Goal: Information Seeking & Learning: Learn about a topic

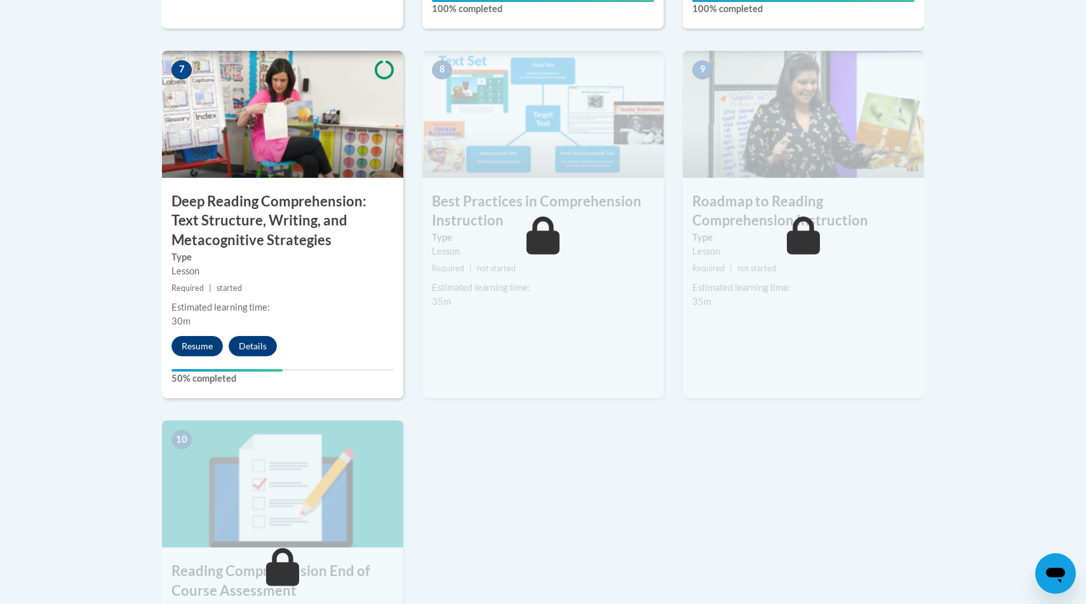
scroll to position [1094, 0]
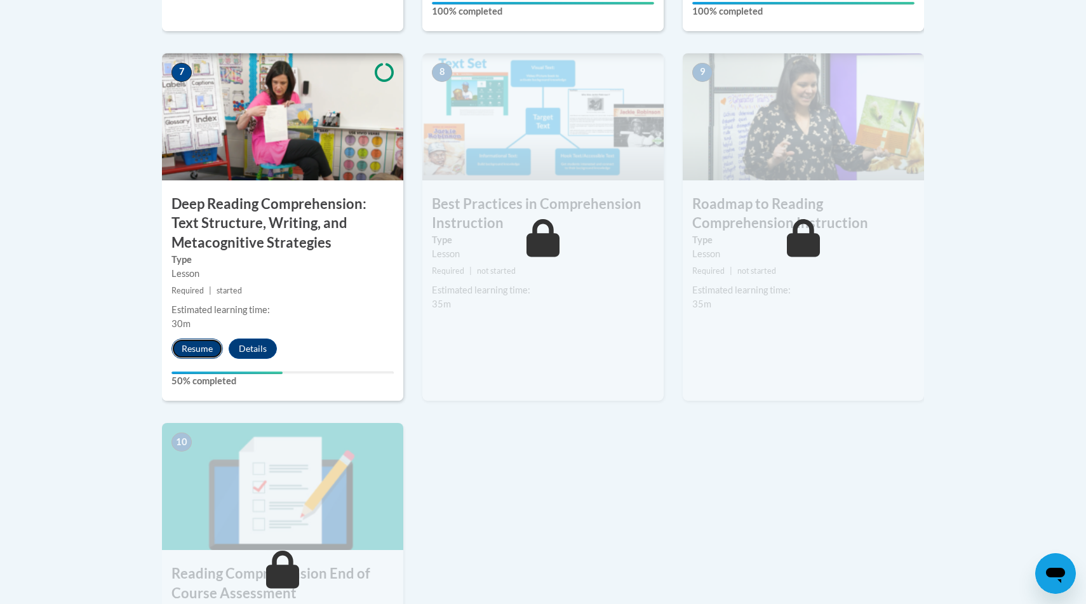
click at [205, 353] on button "Resume" at bounding box center [197, 349] width 51 height 20
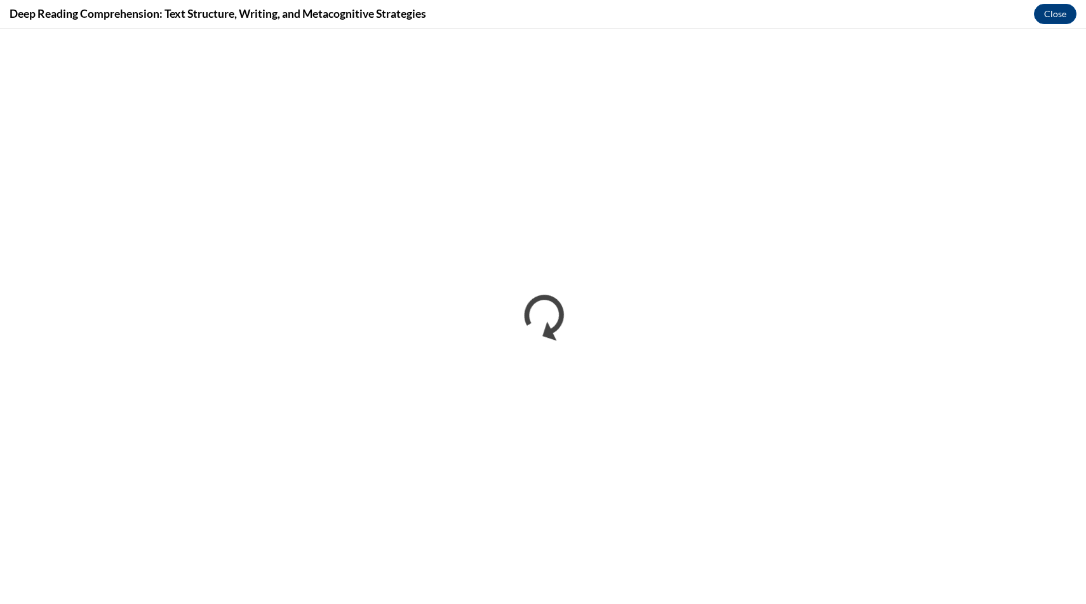
scroll to position [0, 0]
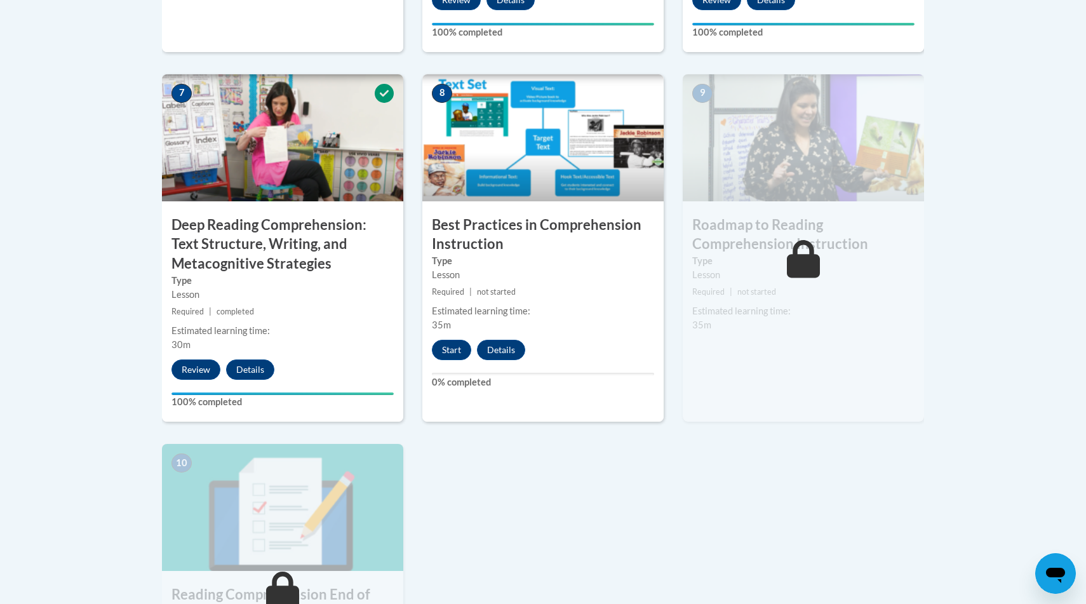
scroll to position [1076, 0]
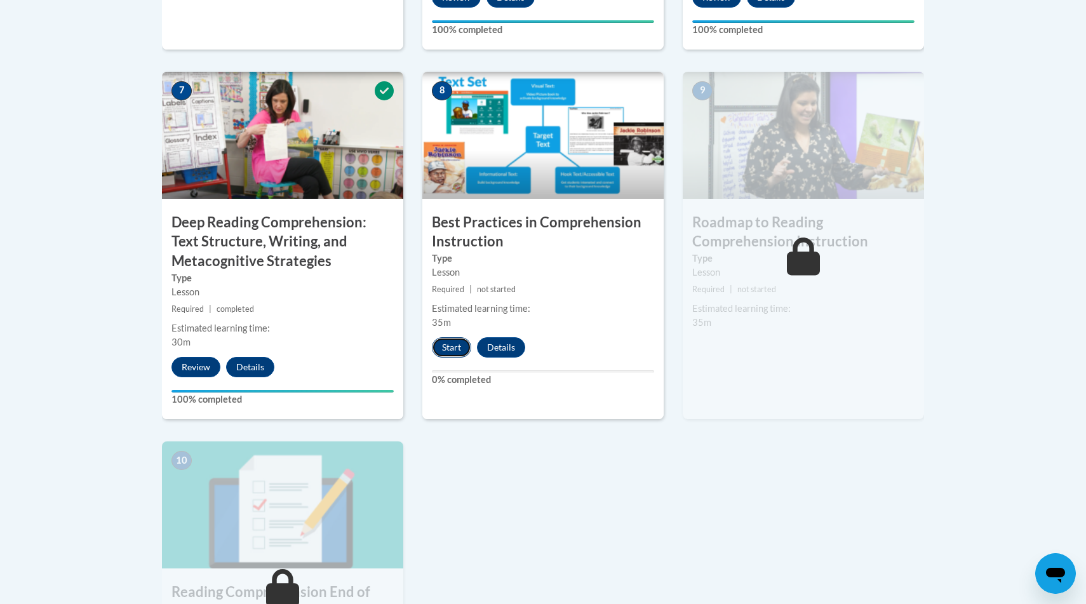
click at [451, 342] on button "Start" at bounding box center [451, 347] width 39 height 20
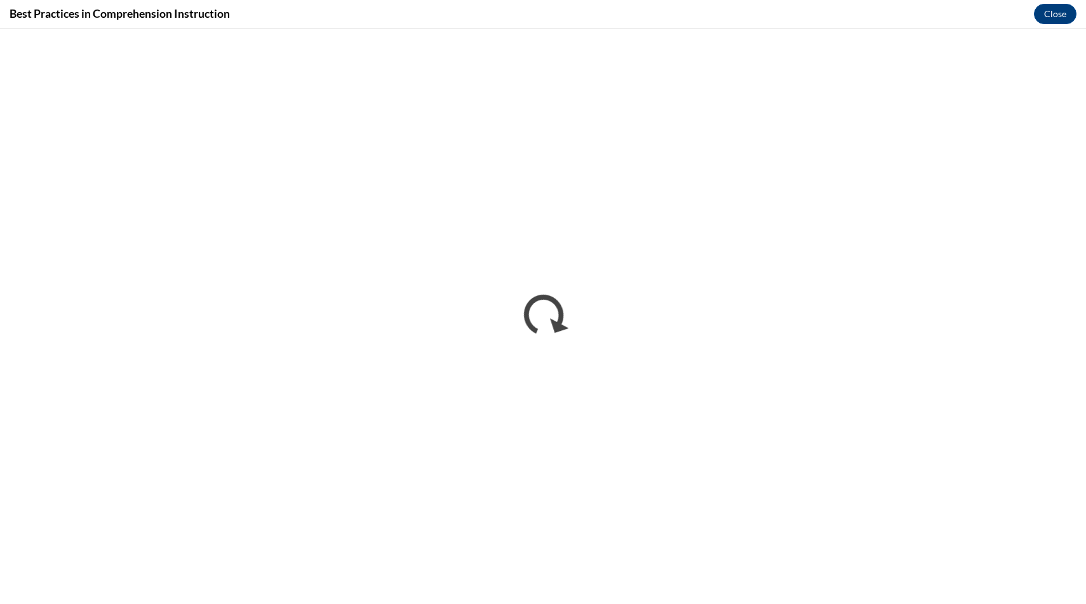
scroll to position [0, 0]
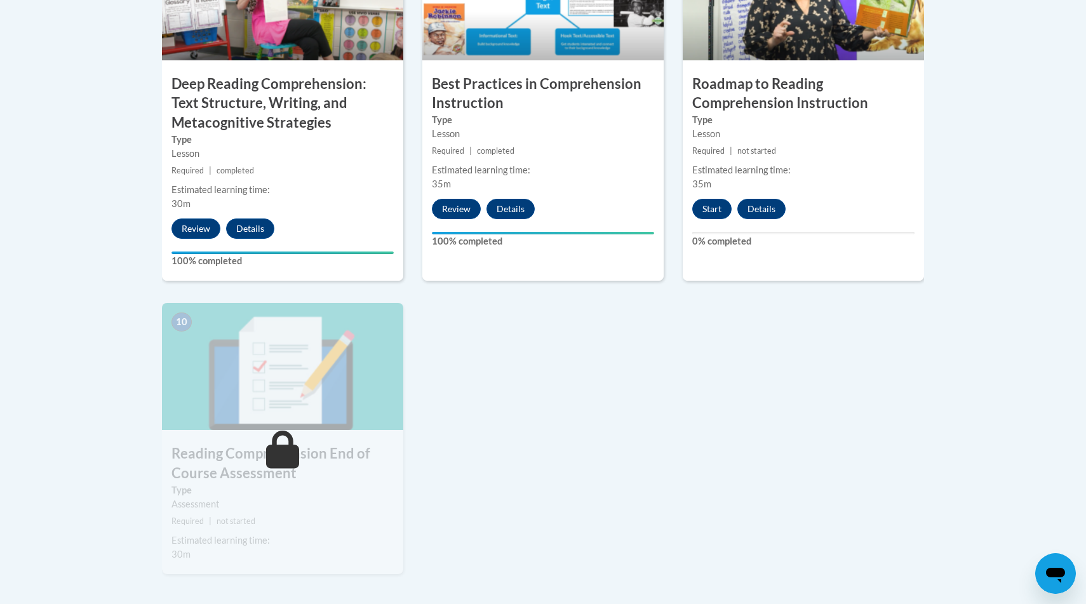
scroll to position [1252, 0]
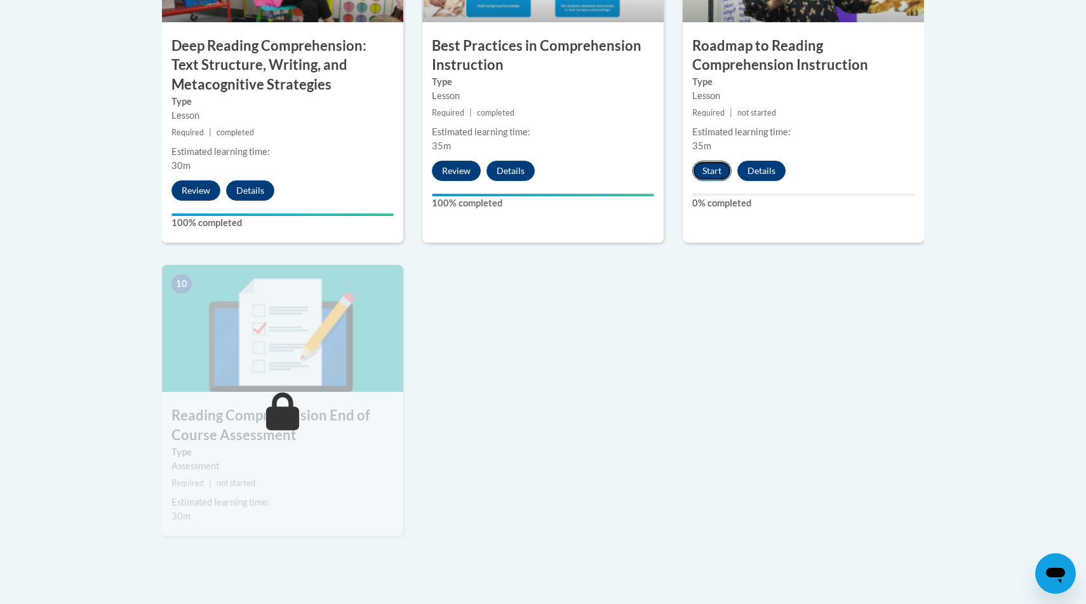
click at [702, 179] on button "Start" at bounding box center [711, 171] width 39 height 20
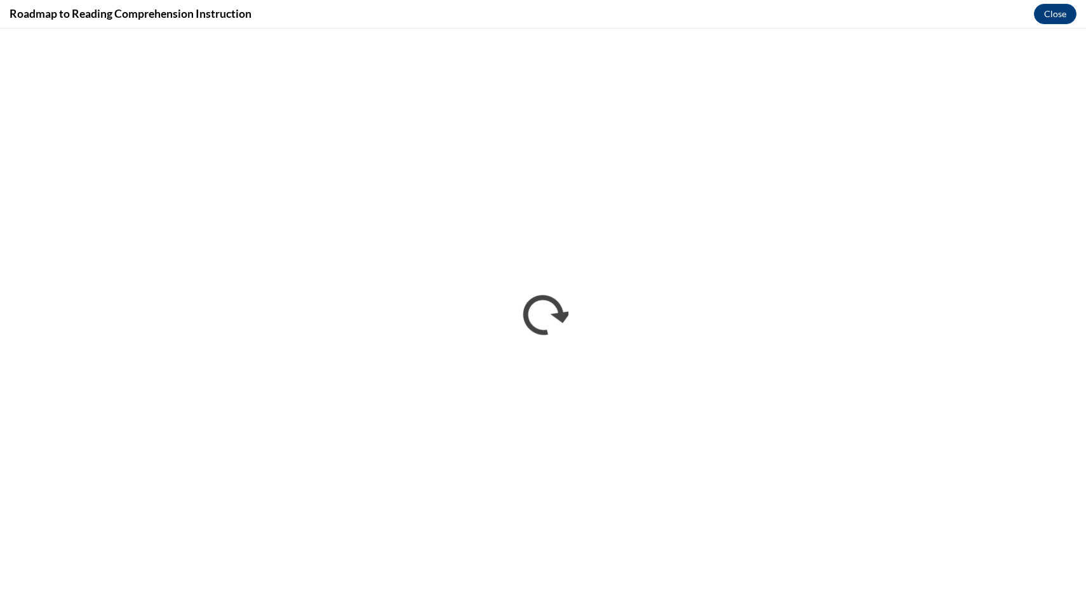
scroll to position [0, 0]
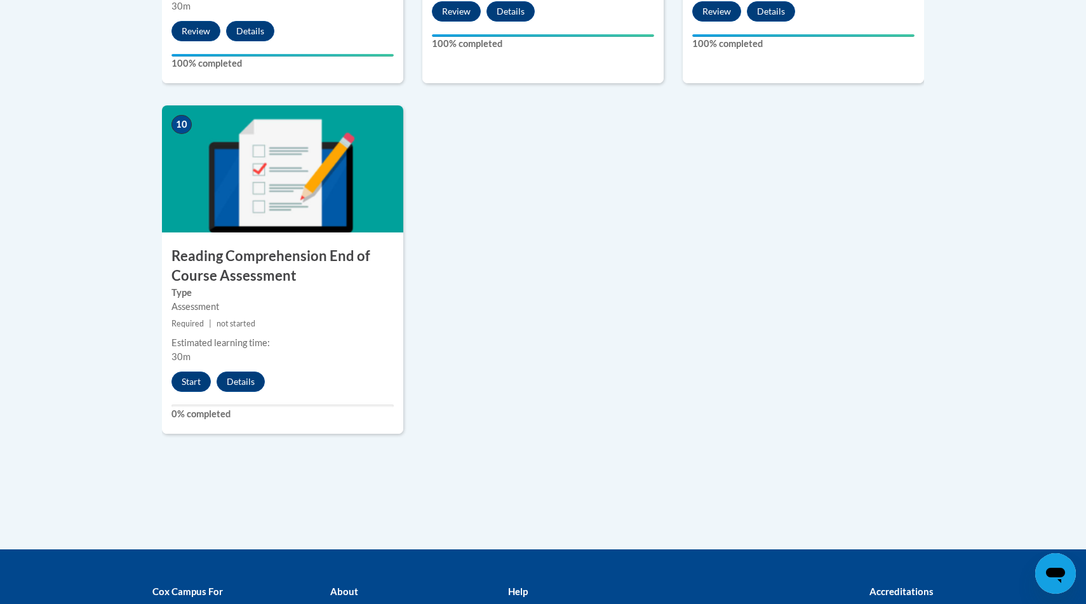
scroll to position [1413, 0]
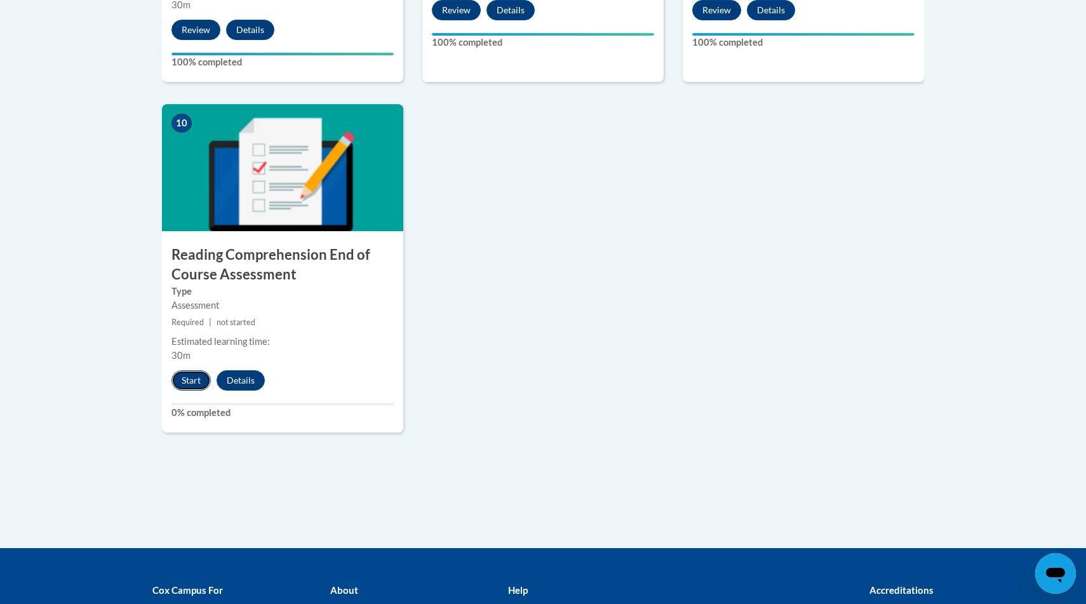
click at [194, 380] on button "Start" at bounding box center [191, 380] width 39 height 20
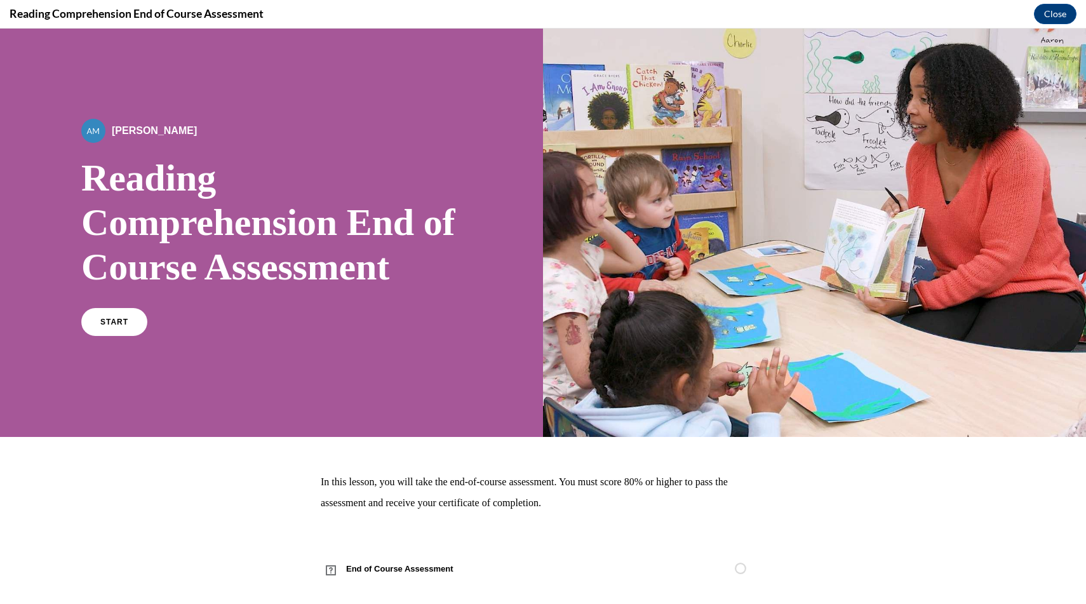
scroll to position [17, 0]
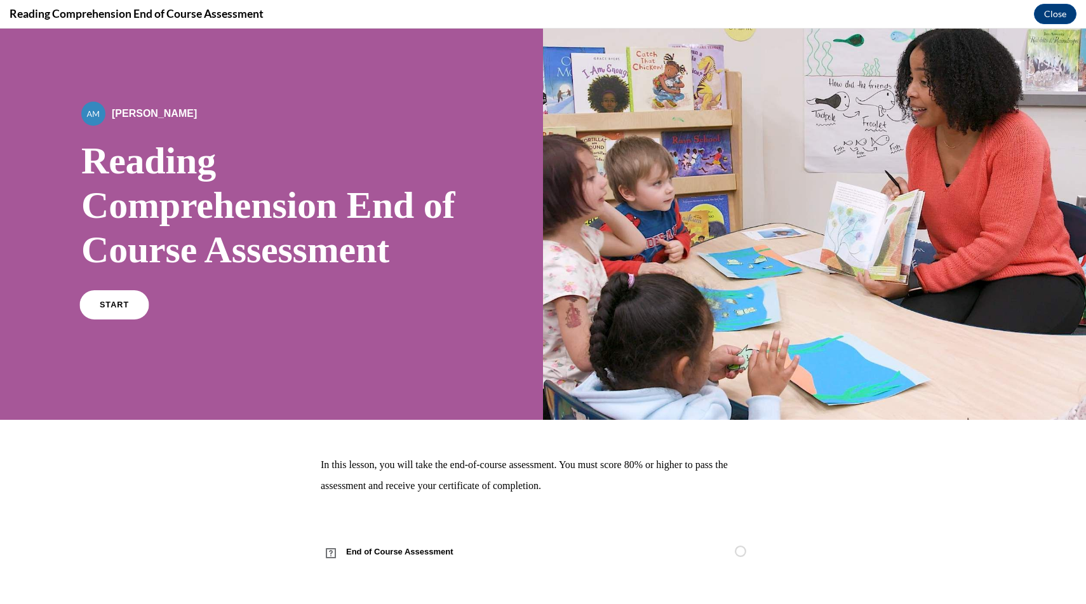
click at [118, 305] on span "START" at bounding box center [114, 305] width 29 height 10
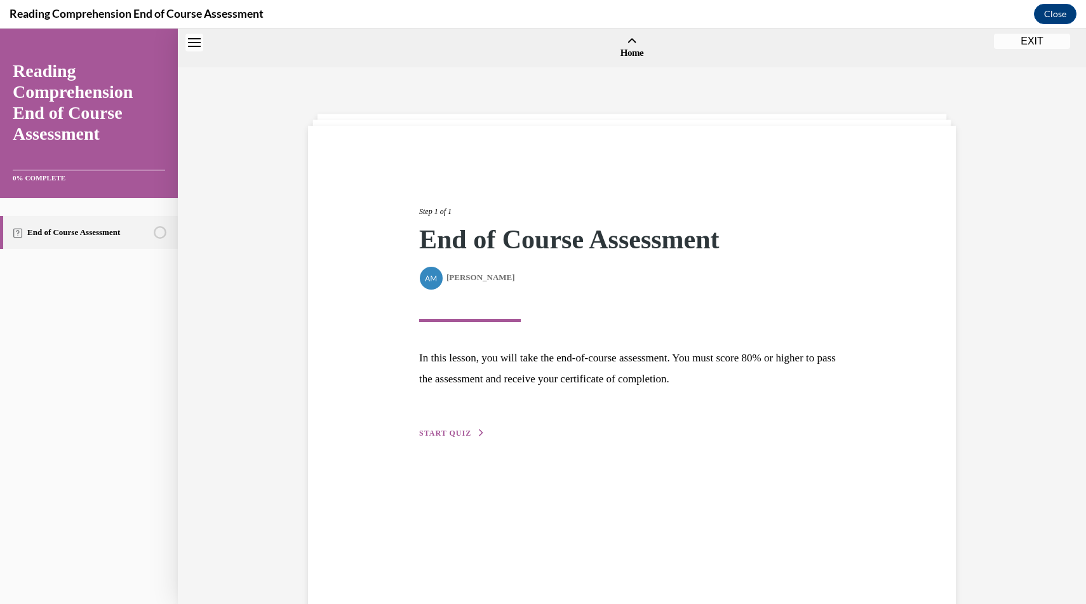
scroll to position [39, 0]
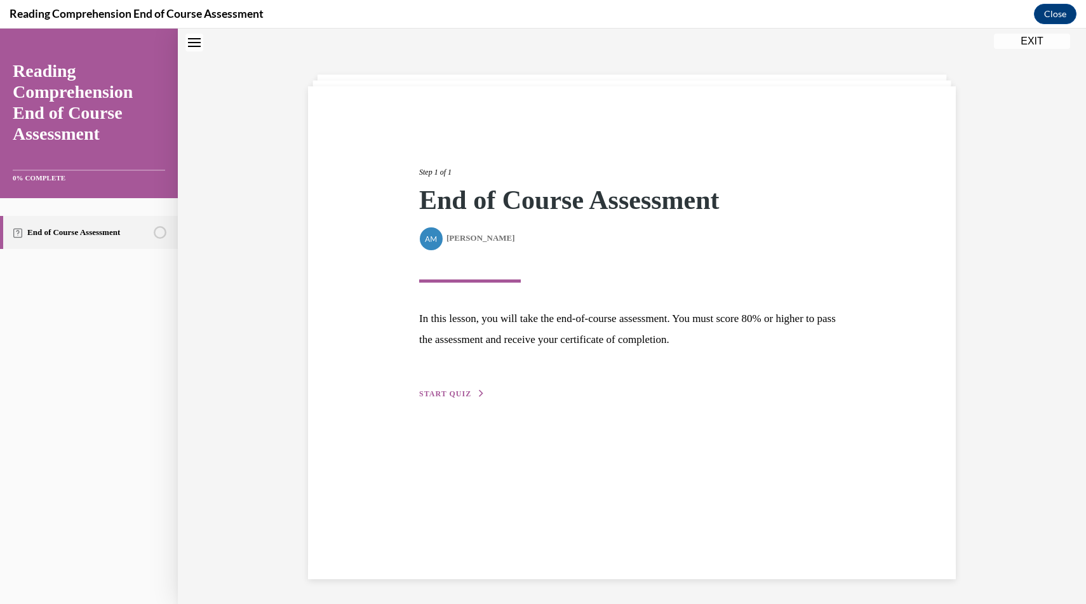
click at [433, 393] on span "START QUIZ" at bounding box center [445, 393] width 52 height 9
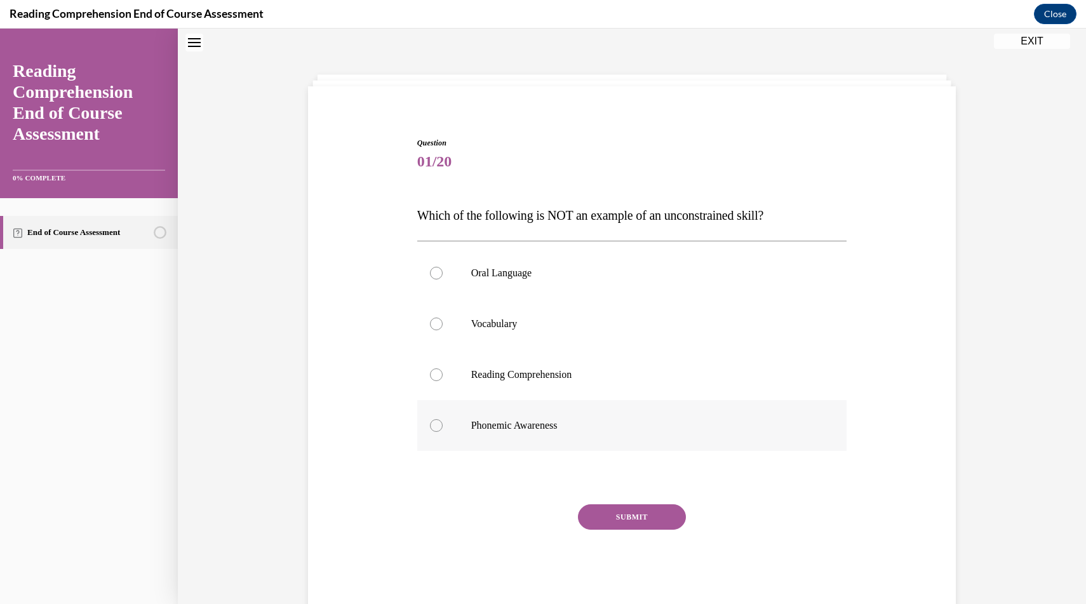
click at [504, 431] on p "Phonemic Awareness" at bounding box center [643, 425] width 344 height 13
click at [443, 431] on input "Phonemic Awareness" at bounding box center [436, 425] width 13 height 13
radio input "true"
click at [603, 517] on button "SUBMIT" at bounding box center [632, 516] width 108 height 25
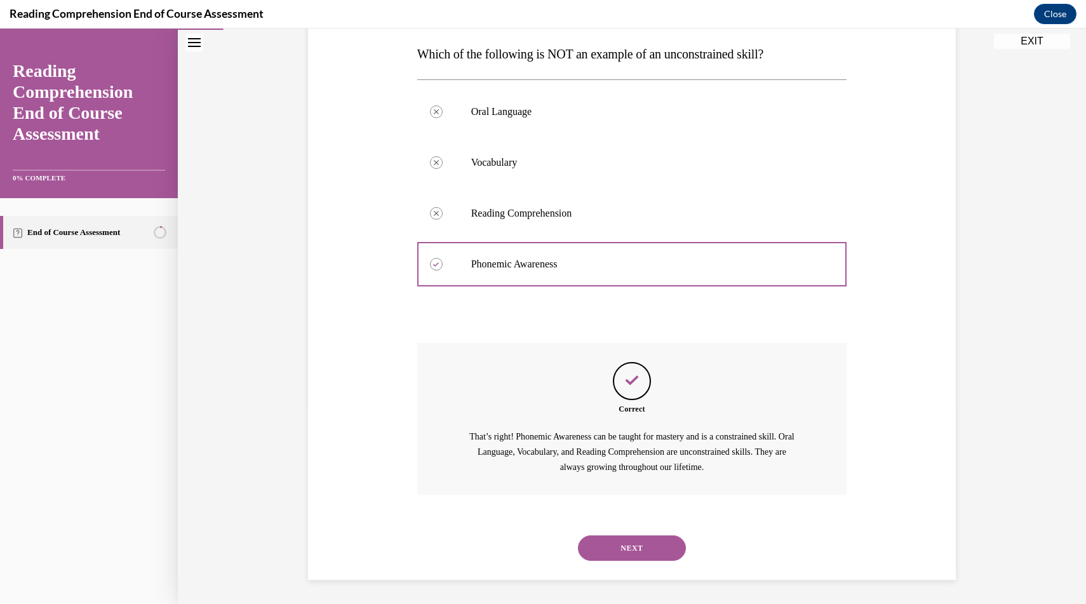
scroll to position [202, 0]
click at [632, 545] on button "NEXT" at bounding box center [632, 546] width 108 height 25
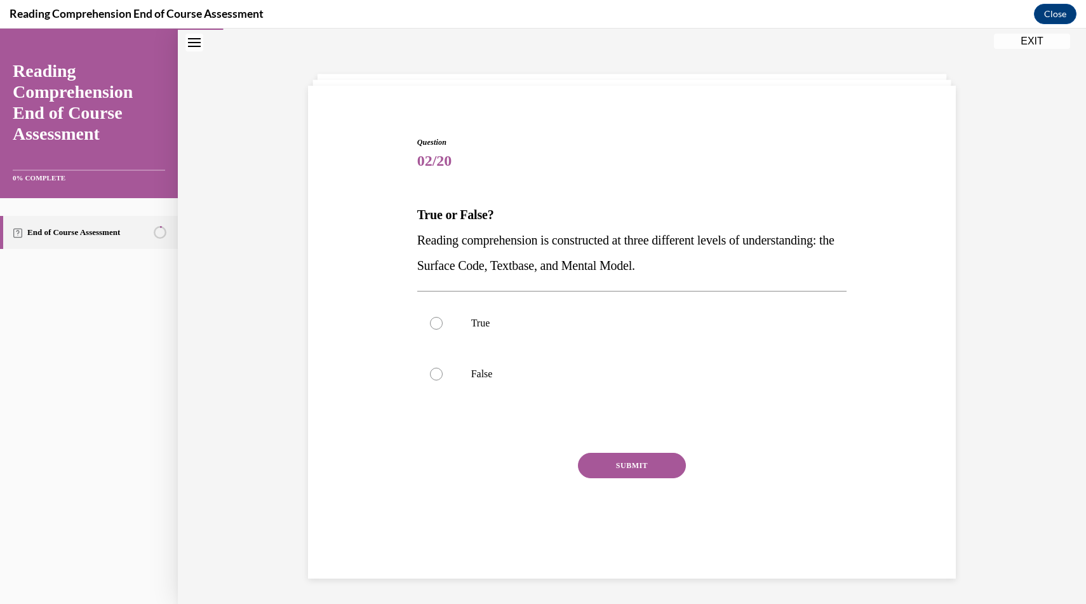
scroll to position [40, 0]
click at [500, 322] on p "True" at bounding box center [643, 323] width 344 height 13
click at [443, 322] on input "True" at bounding box center [436, 323] width 13 height 13
radio input "true"
click at [617, 460] on button "SUBMIT" at bounding box center [632, 465] width 108 height 25
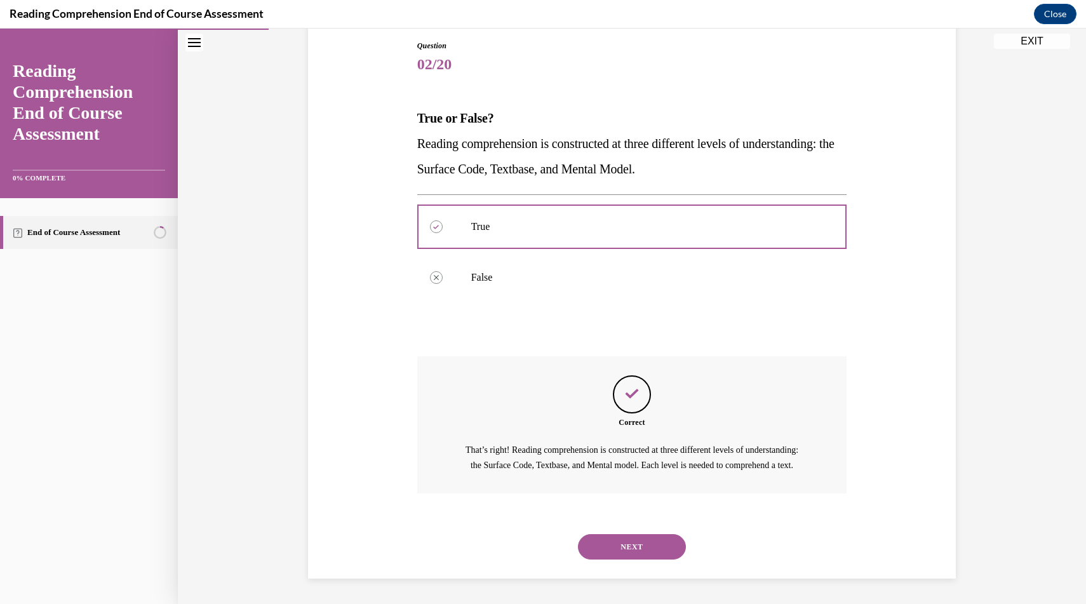
scroll to position [151, 0]
click at [613, 546] on button "NEXT" at bounding box center [632, 546] width 108 height 25
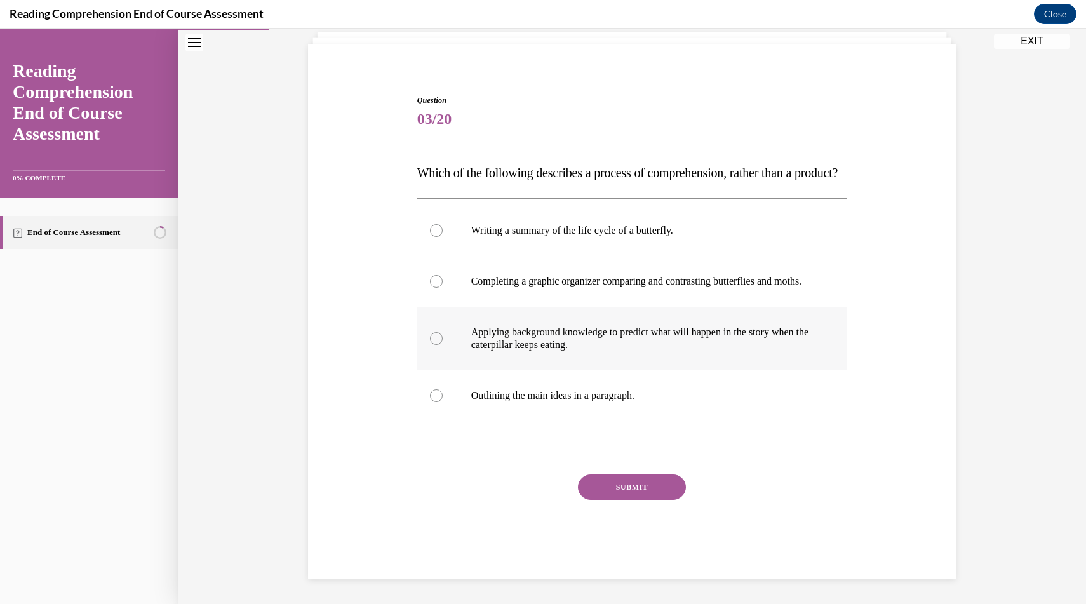
click at [558, 355] on label "Applying background knowledge to predict what will happen in the story when the…" at bounding box center [632, 339] width 430 height 64
click at [443, 345] on input "Applying background knowledge to predict what will happen in the story when the…" at bounding box center [436, 338] width 13 height 13
radio input "true"
click at [651, 493] on button "SUBMIT" at bounding box center [632, 487] width 108 height 25
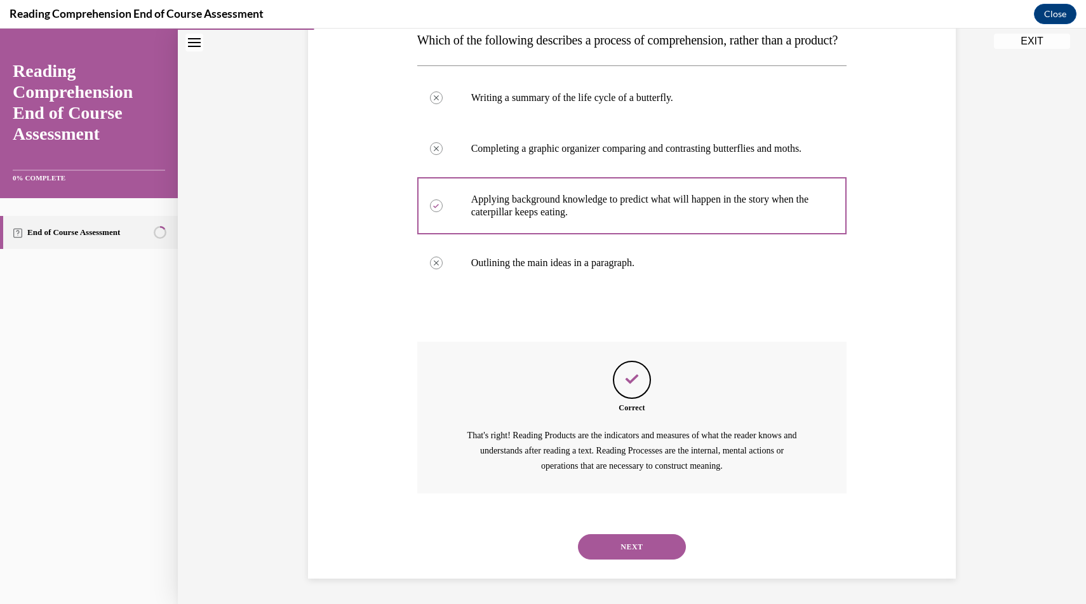
scroll to position [253, 0]
click at [646, 552] on button "NEXT" at bounding box center [632, 546] width 108 height 25
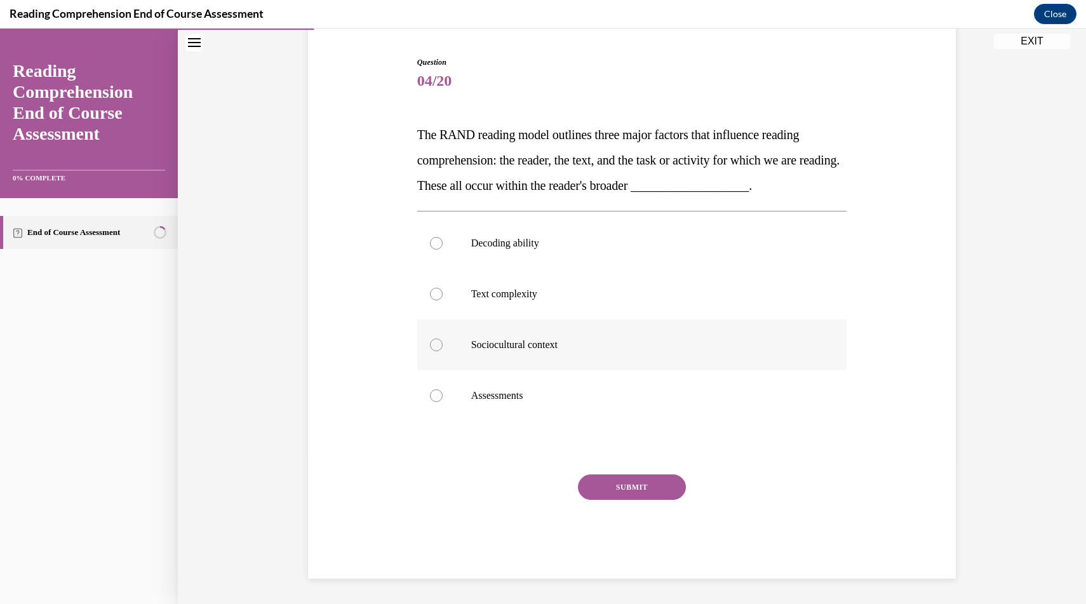
click at [527, 344] on p "Sociocultural context" at bounding box center [643, 345] width 344 height 13
click at [443, 344] on input "Sociocultural context" at bounding box center [436, 345] width 13 height 13
radio input "true"
click at [616, 489] on button "SUBMIT" at bounding box center [632, 487] width 108 height 25
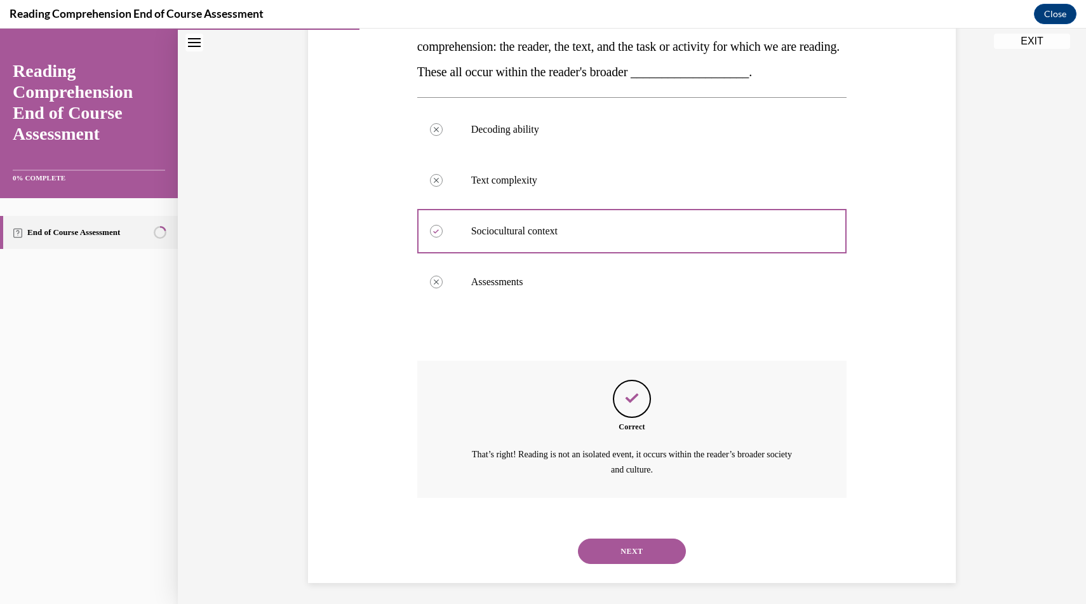
scroll to position [238, 0]
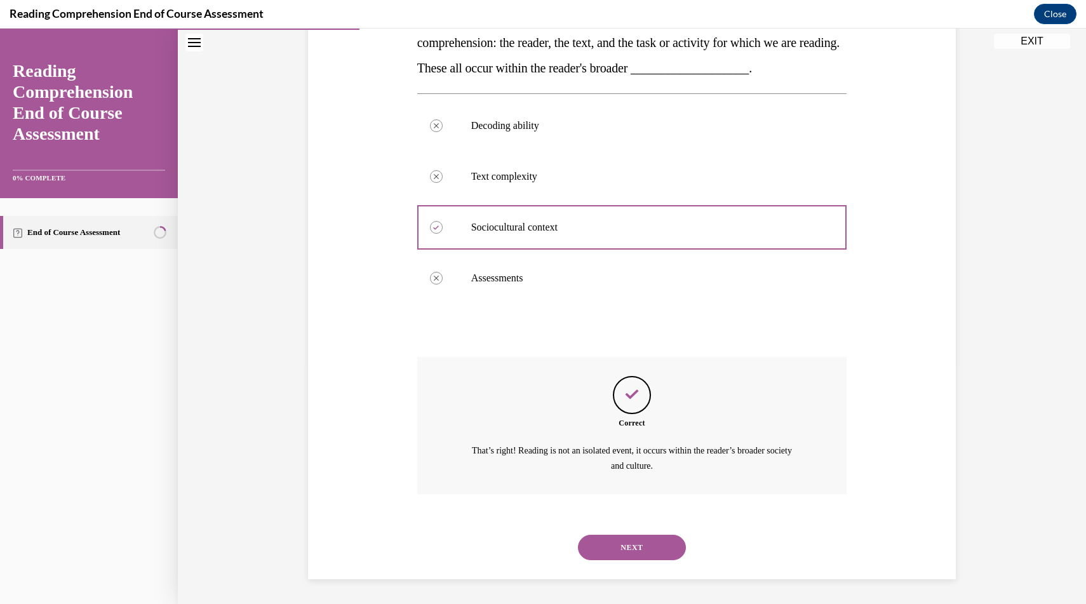
click at [622, 541] on button "NEXT" at bounding box center [632, 547] width 108 height 25
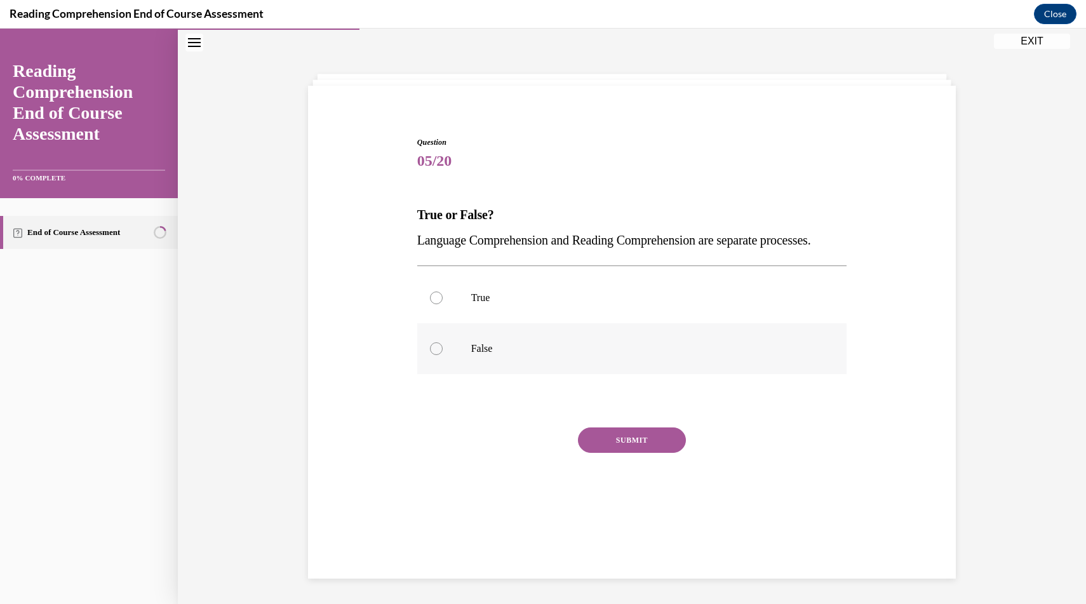
click at [477, 355] on p "False" at bounding box center [643, 348] width 344 height 13
click at [443, 355] on input "False" at bounding box center [436, 348] width 13 height 13
radio input "true"
click at [606, 453] on button "SUBMIT" at bounding box center [632, 440] width 108 height 25
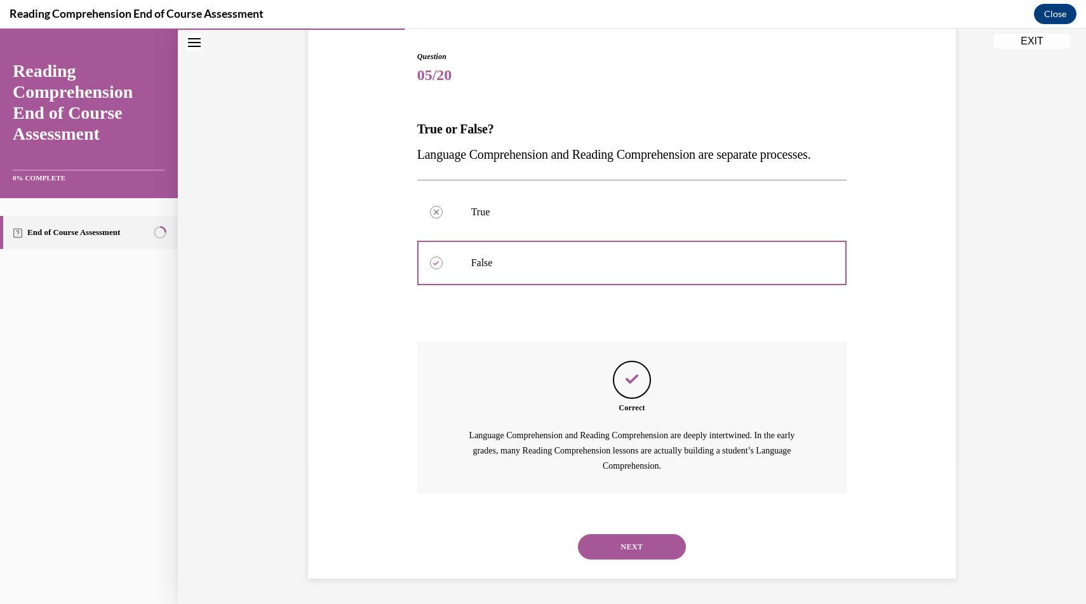
scroll to position [151, 0]
click at [642, 557] on button "NEXT" at bounding box center [632, 546] width 108 height 25
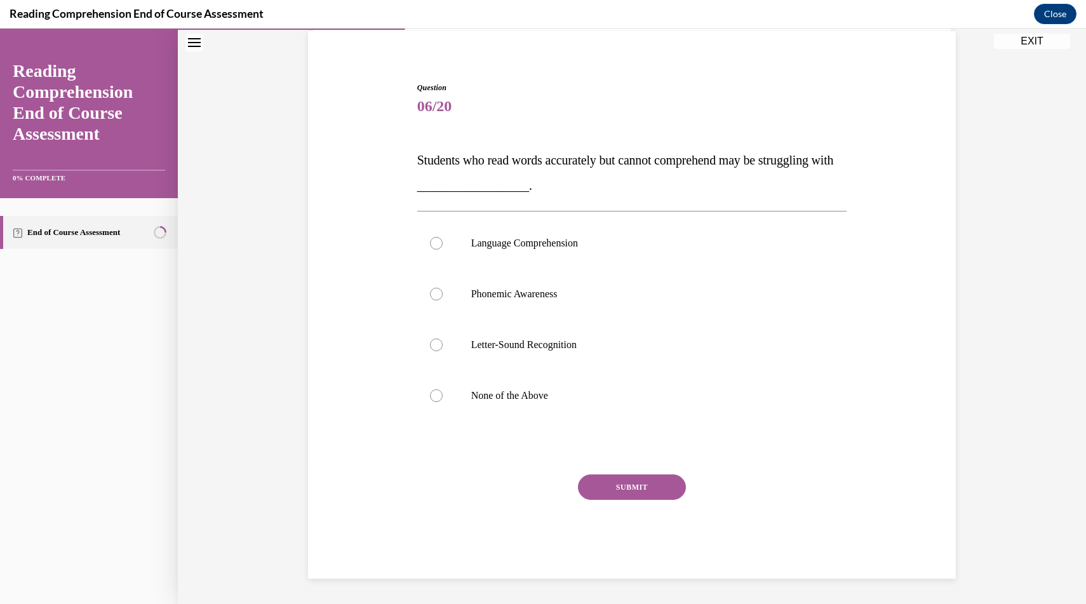
scroll to position [95, 0]
click at [527, 260] on label "Language Comprehension" at bounding box center [632, 243] width 430 height 51
click at [443, 250] on input "Language Comprehension" at bounding box center [436, 243] width 13 height 13
radio input "true"
click at [622, 488] on button "SUBMIT" at bounding box center [632, 487] width 108 height 25
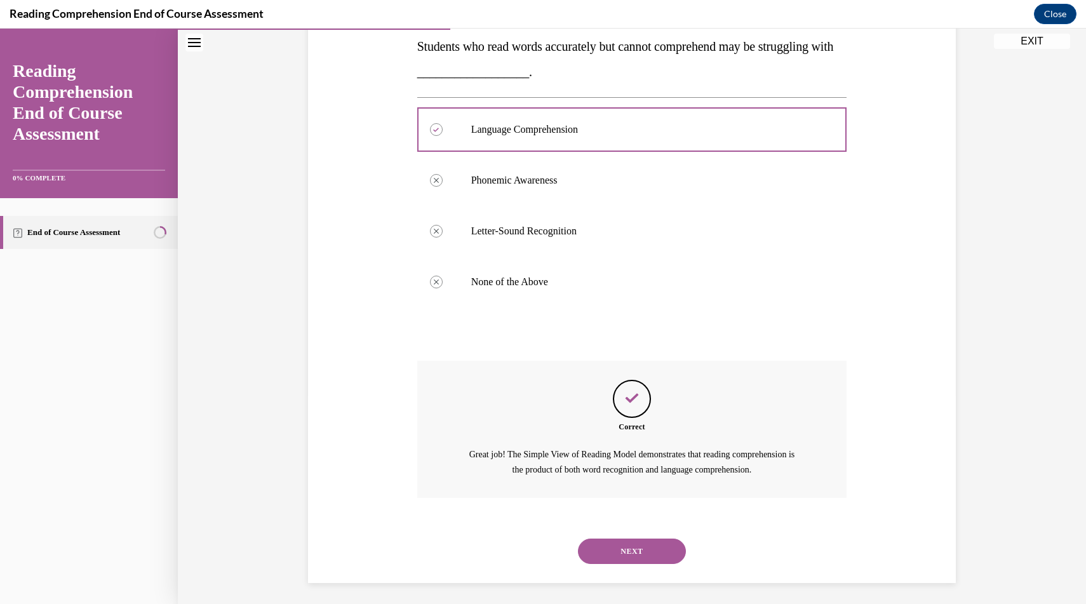
scroll to position [212, 0]
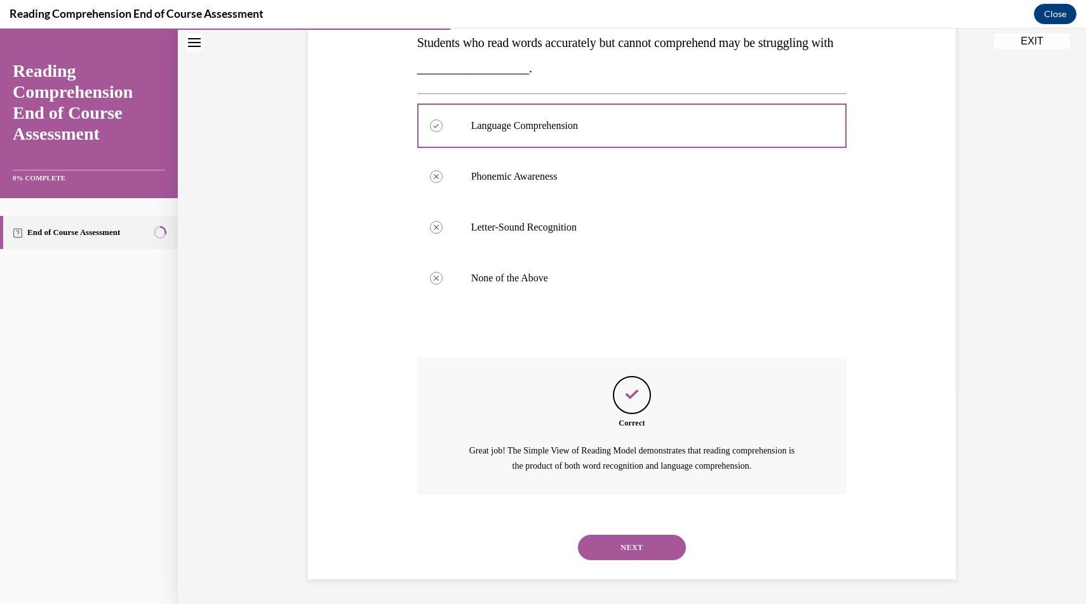
click at [637, 539] on button "NEXT" at bounding box center [632, 547] width 108 height 25
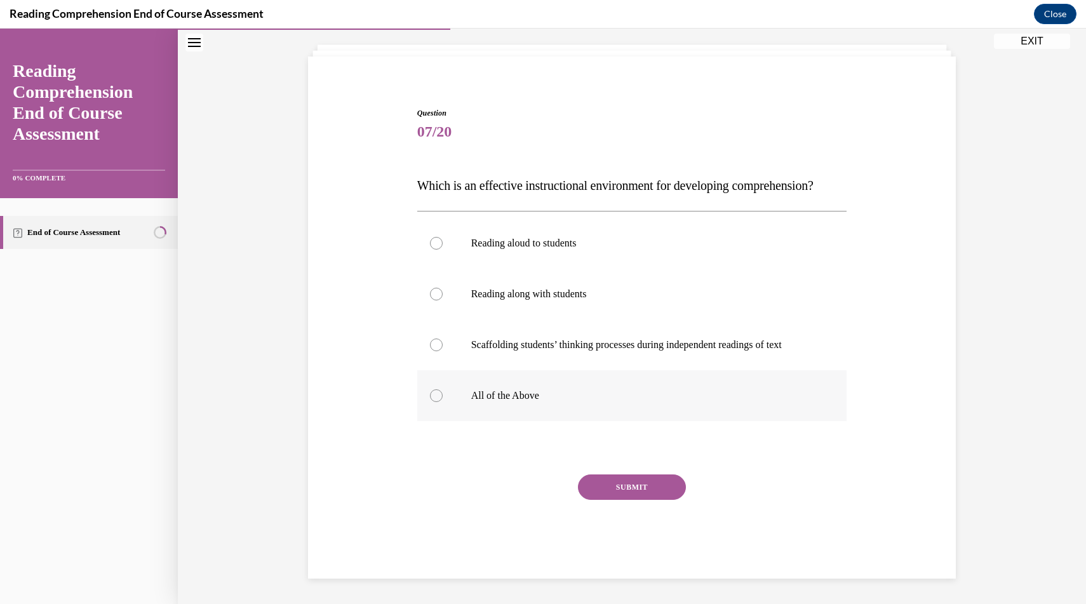
click at [538, 392] on p "All of the Above" at bounding box center [643, 395] width 344 height 13
click at [443, 392] on input "All of the Above" at bounding box center [436, 395] width 13 height 13
radio input "true"
click at [627, 494] on button "SUBMIT" at bounding box center [632, 487] width 108 height 25
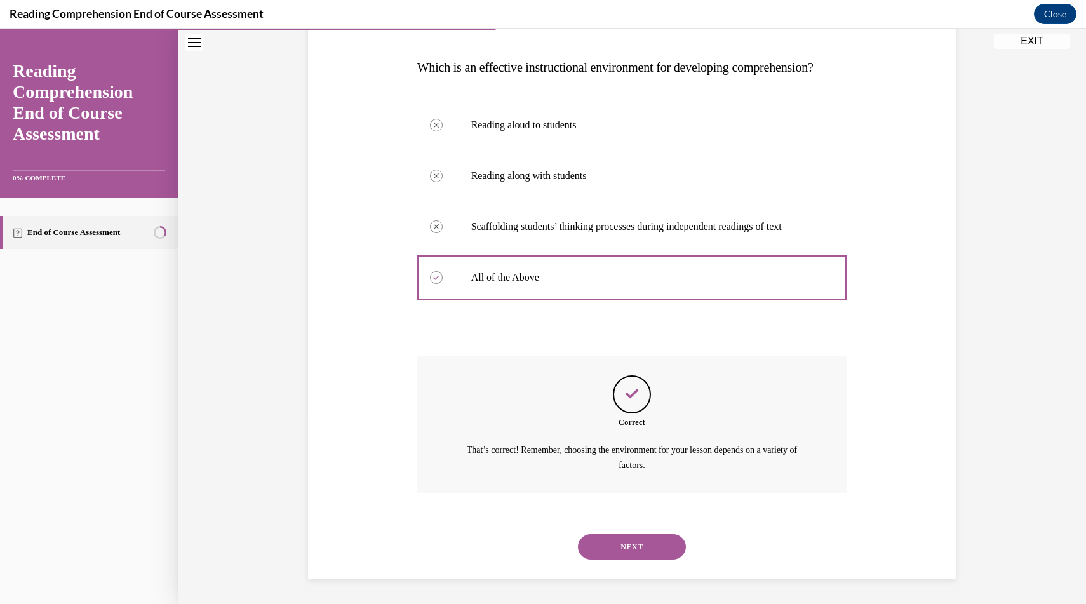
scroll to position [212, 0]
click at [627, 548] on button "NEXT" at bounding box center [632, 546] width 108 height 25
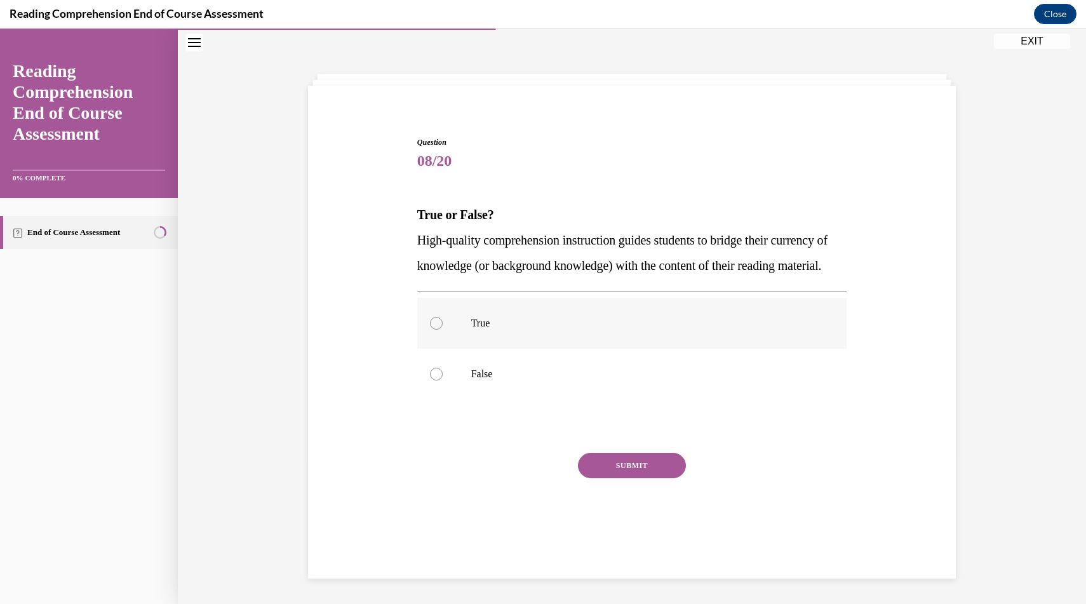
click at [471, 330] on p "True" at bounding box center [643, 323] width 344 height 13
click at [443, 330] on input "True" at bounding box center [436, 323] width 13 height 13
radio input "true"
click at [635, 478] on button "SUBMIT" at bounding box center [632, 465] width 108 height 25
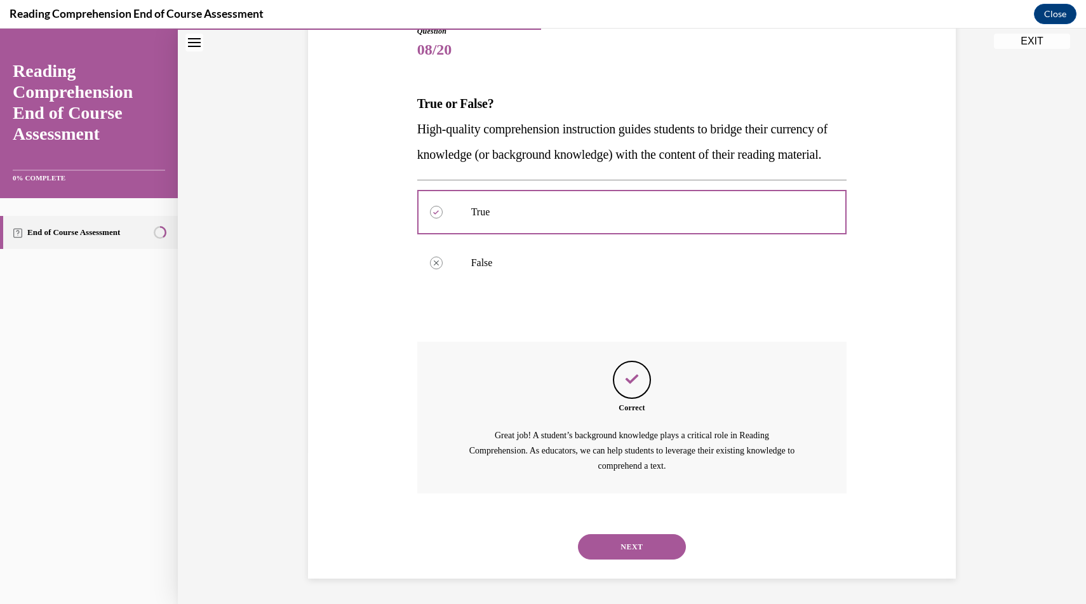
scroll to position [177, 0]
click at [638, 551] on button "NEXT" at bounding box center [632, 546] width 108 height 25
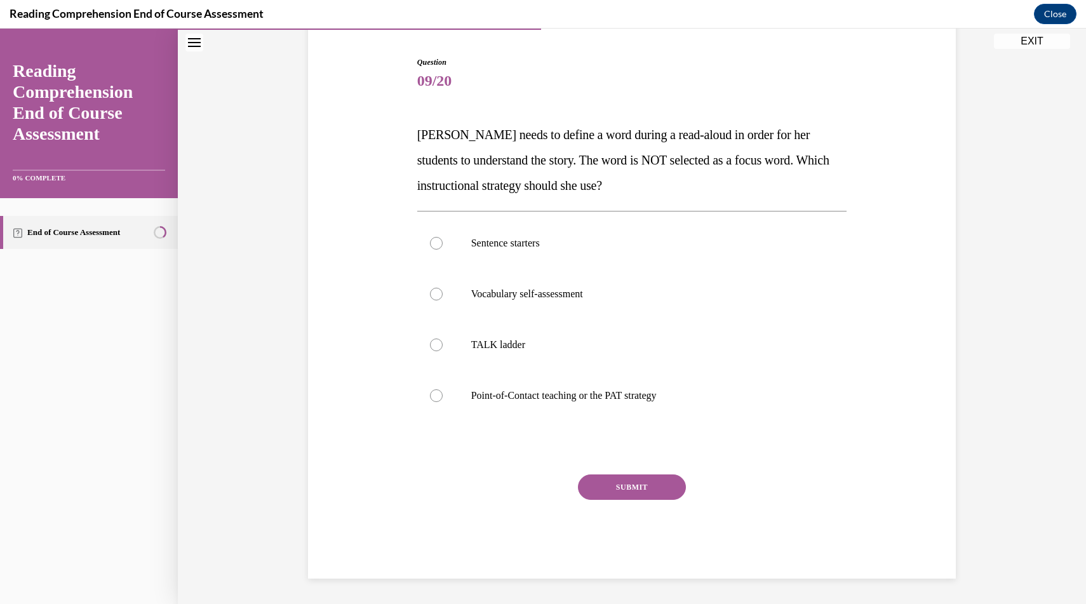
scroll to position [120, 0]
click at [511, 307] on label "Vocabulary self-assessment" at bounding box center [632, 294] width 430 height 51
click at [443, 300] on input "Vocabulary self-assessment" at bounding box center [436, 294] width 13 height 13
radio input "true"
click at [608, 480] on button "SUBMIT" at bounding box center [632, 487] width 108 height 25
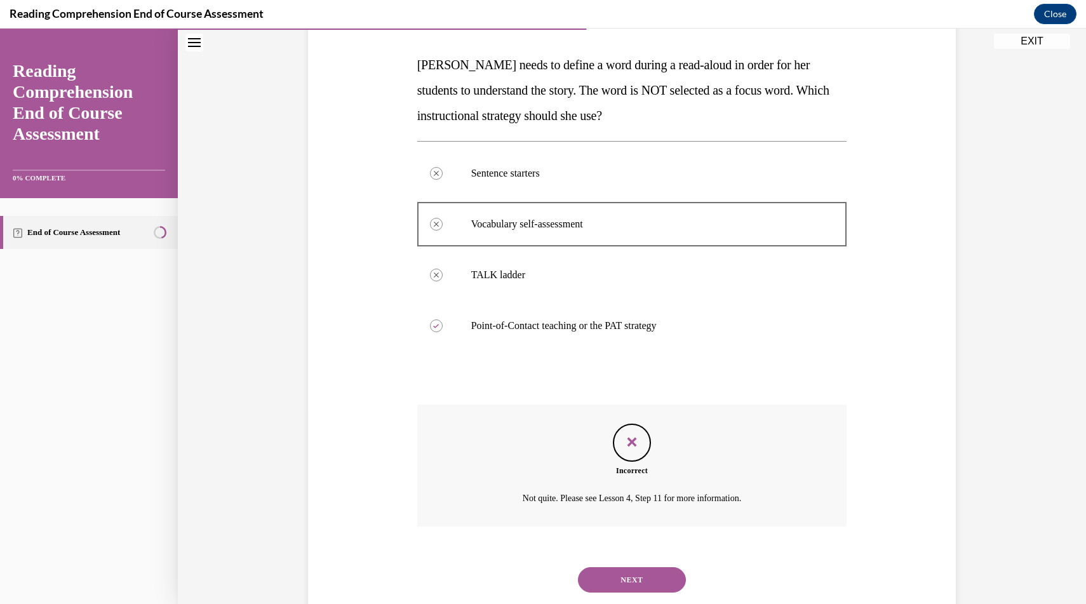
scroll to position [174, 0]
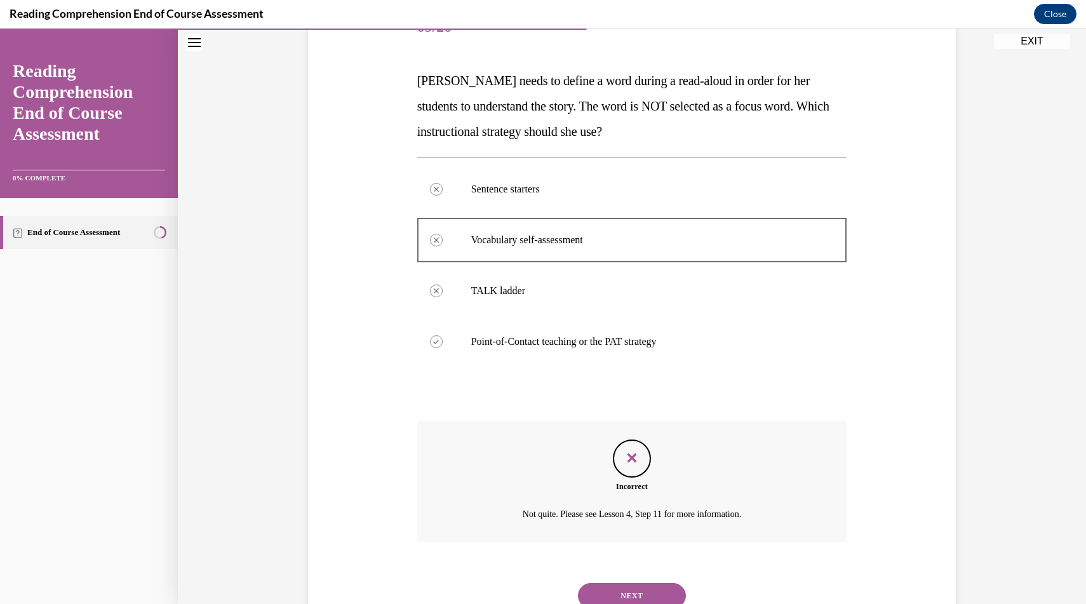
click at [631, 590] on button "NEXT" at bounding box center [632, 595] width 108 height 25
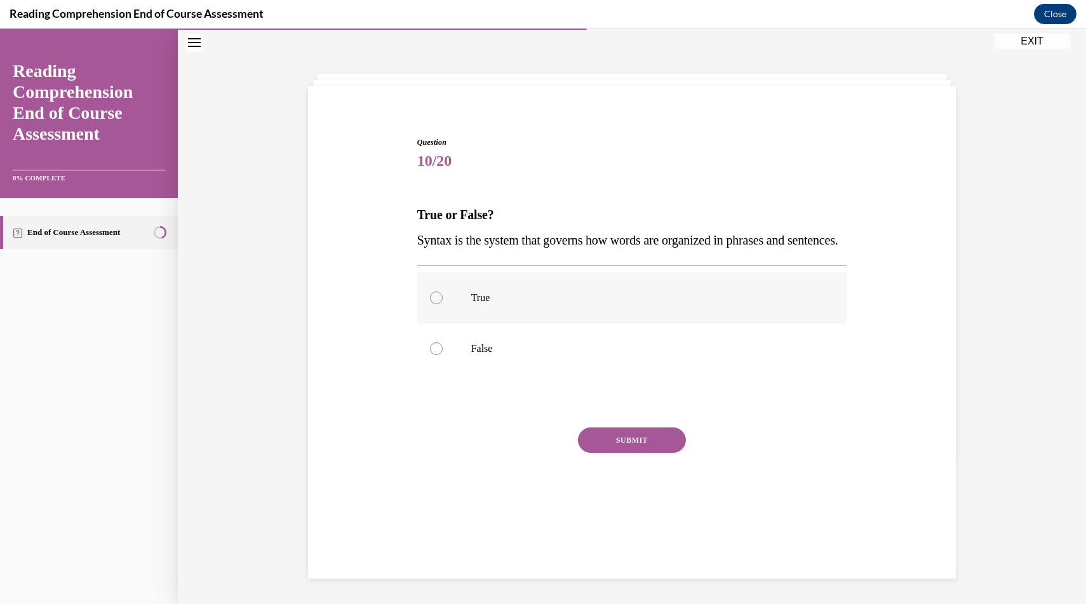
click at [471, 304] on p "True" at bounding box center [643, 298] width 344 height 13
click at [443, 304] on input "True" at bounding box center [436, 298] width 13 height 13
radio input "true"
click at [615, 453] on button "SUBMIT" at bounding box center [632, 440] width 108 height 25
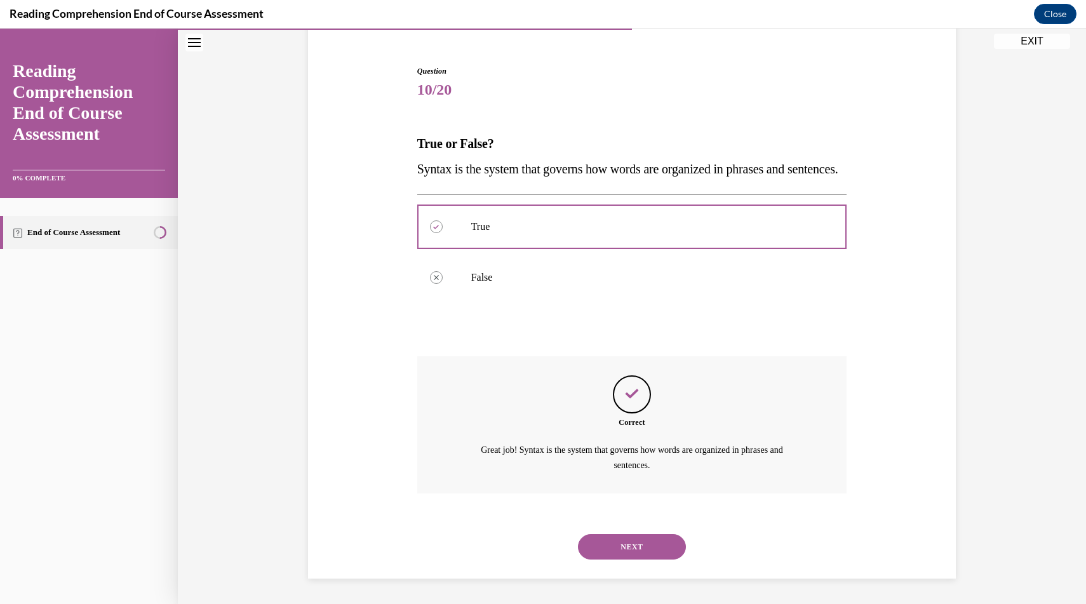
scroll to position [136, 0]
click at [626, 550] on button "NEXT" at bounding box center [632, 546] width 108 height 25
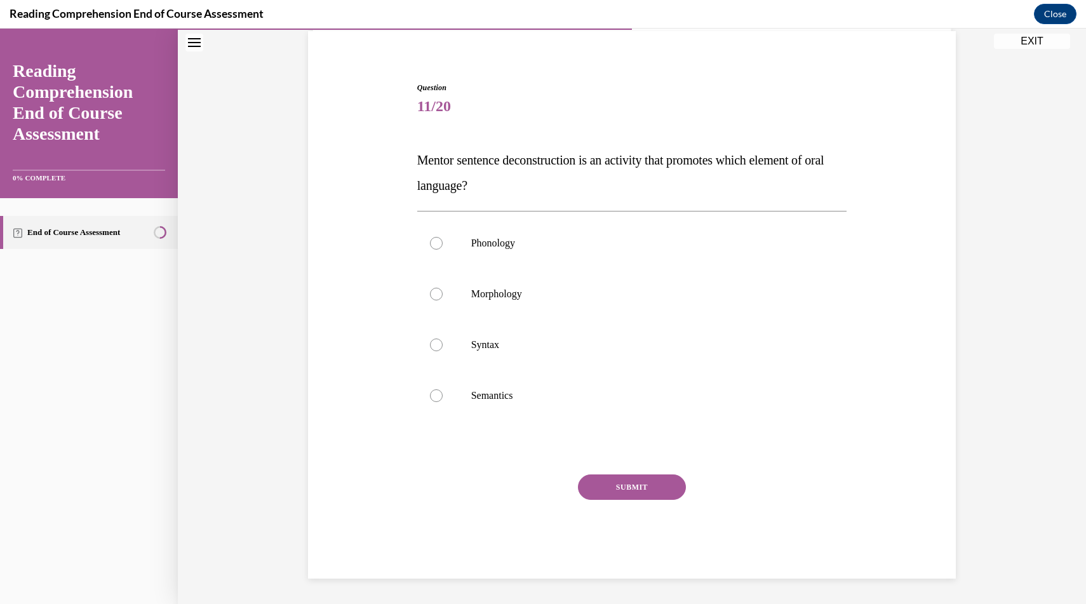
scroll to position [95, 0]
click at [469, 349] on label "Syntax" at bounding box center [632, 345] width 430 height 51
click at [443, 349] on input "Syntax" at bounding box center [436, 345] width 13 height 13
radio input "true"
click at [642, 484] on button "SUBMIT" at bounding box center [632, 487] width 108 height 25
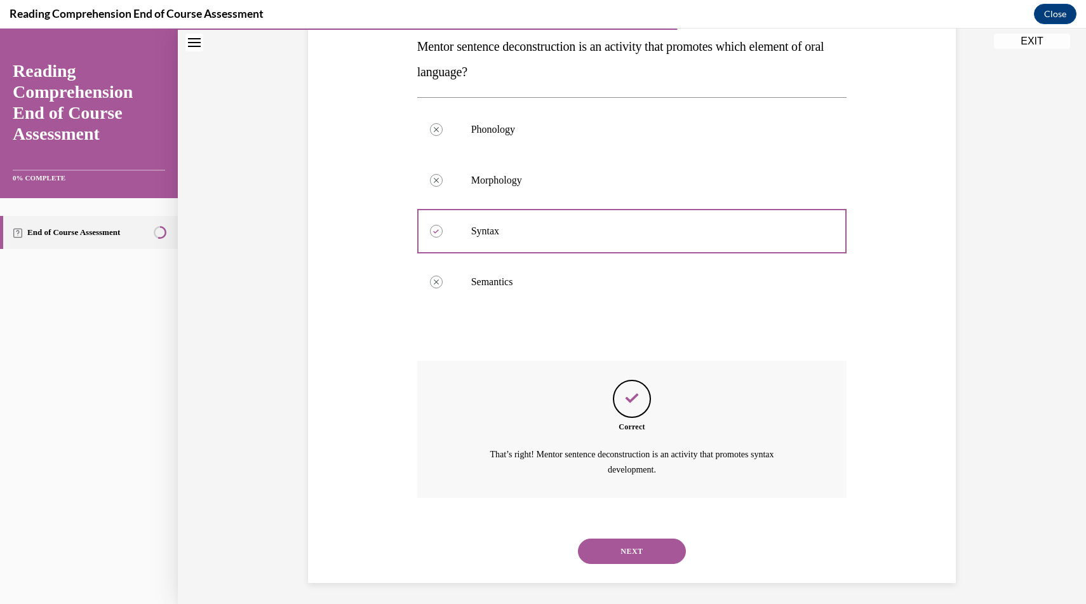
scroll to position [212, 0]
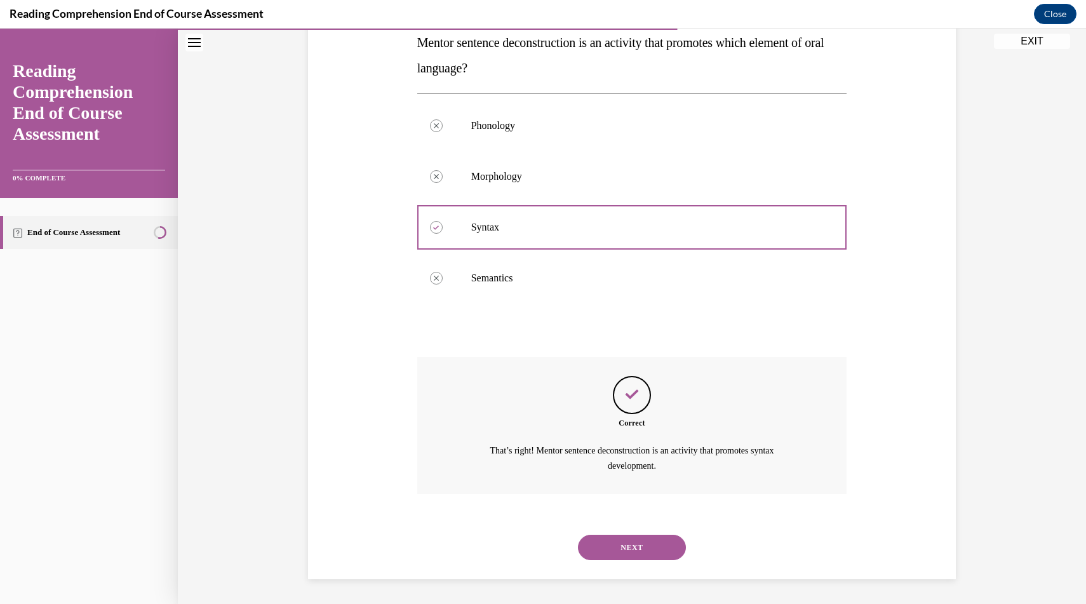
click at [628, 550] on button "NEXT" at bounding box center [632, 547] width 108 height 25
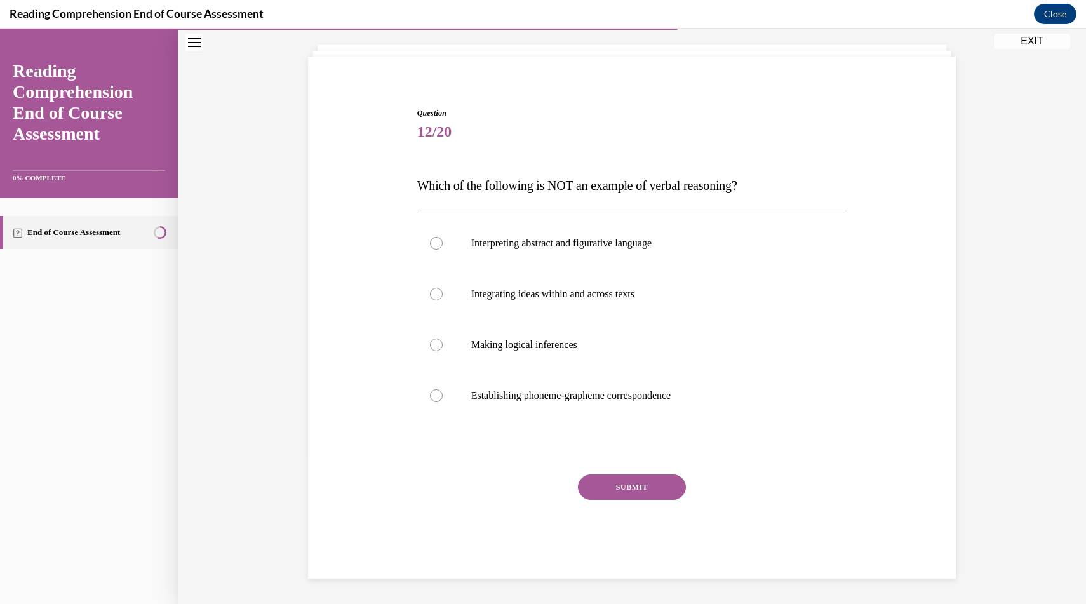
scroll to position [69, 0]
click at [567, 396] on p "Establishing phoneme-grapheme correspondence" at bounding box center [643, 395] width 344 height 13
click at [443, 396] on input "Establishing phoneme-grapheme correspondence" at bounding box center [436, 395] width 13 height 13
radio input "true"
click at [602, 481] on button "SUBMIT" at bounding box center [632, 487] width 108 height 25
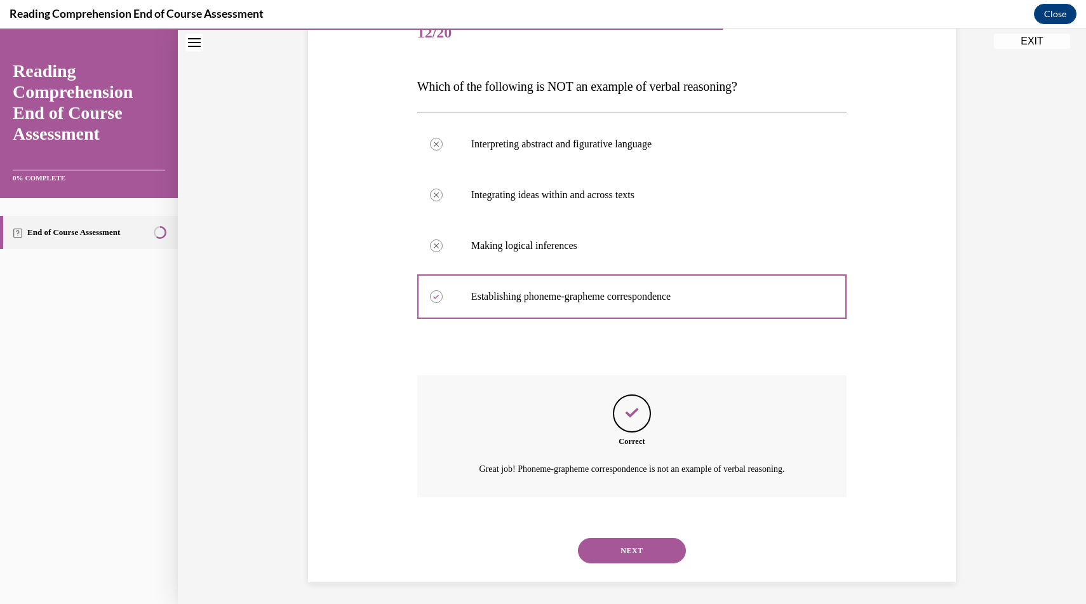
scroll to position [172, 0]
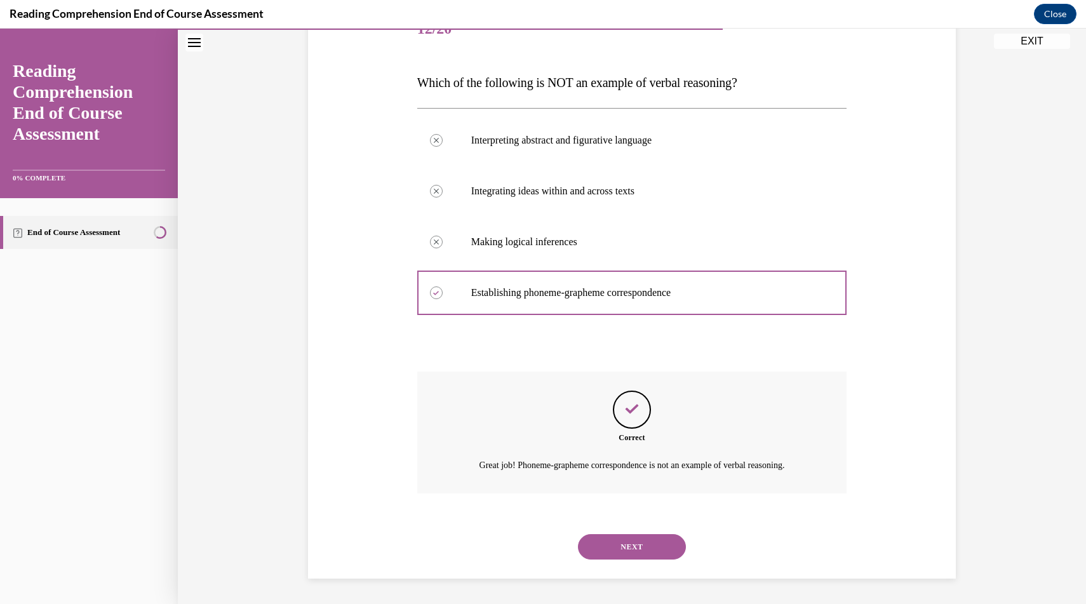
click at [615, 552] on button "NEXT" at bounding box center [632, 546] width 108 height 25
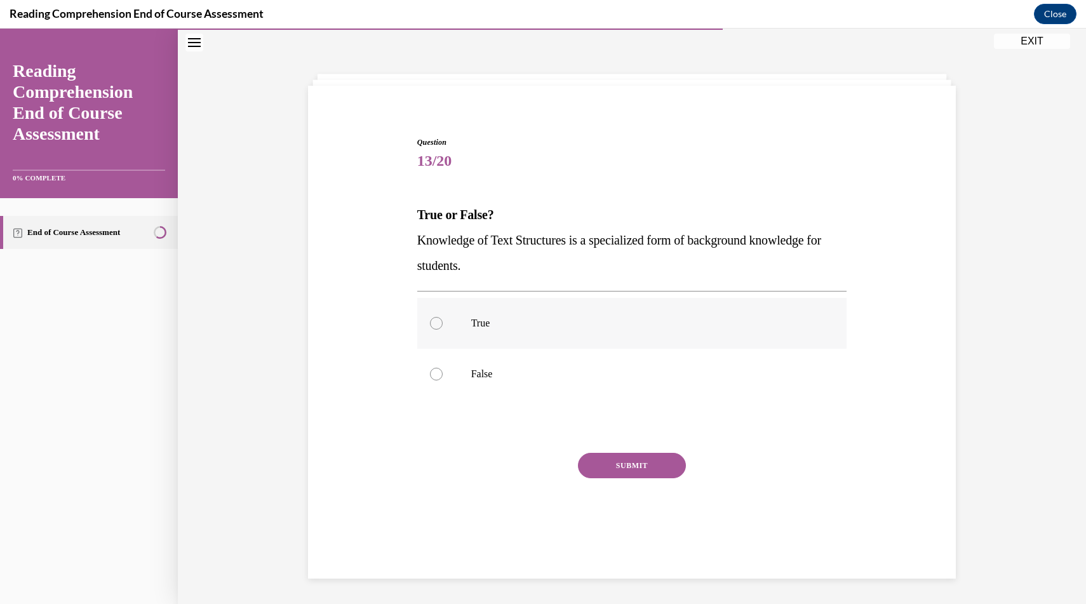
click at [485, 343] on label "True" at bounding box center [632, 323] width 430 height 51
click at [443, 330] on input "True" at bounding box center [436, 323] width 13 height 13
radio input "true"
click at [605, 448] on div "Question 13/20 True or False? Knowledge of Text Structures is a specialized for…" at bounding box center [632, 347] width 430 height 421
click at [605, 467] on button "SUBMIT" at bounding box center [632, 465] width 108 height 25
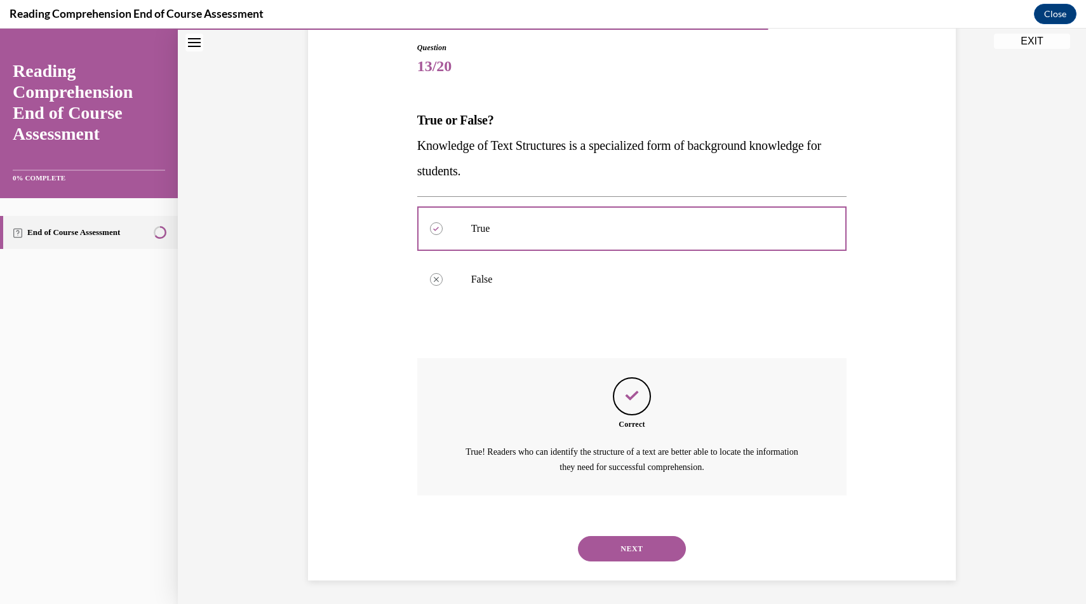
scroll to position [136, 0]
click at [618, 548] on button "NEXT" at bounding box center [632, 547] width 108 height 25
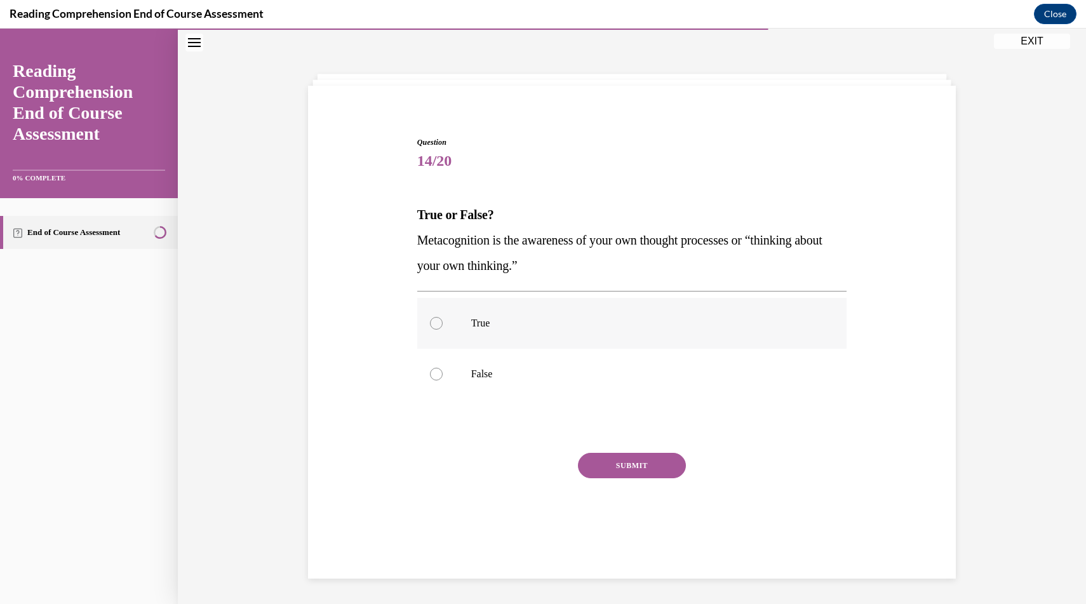
click at [485, 323] on p "True" at bounding box center [643, 323] width 344 height 13
click at [443, 323] on input "True" at bounding box center [436, 323] width 13 height 13
radio input "true"
click at [599, 468] on button "SUBMIT" at bounding box center [632, 465] width 108 height 25
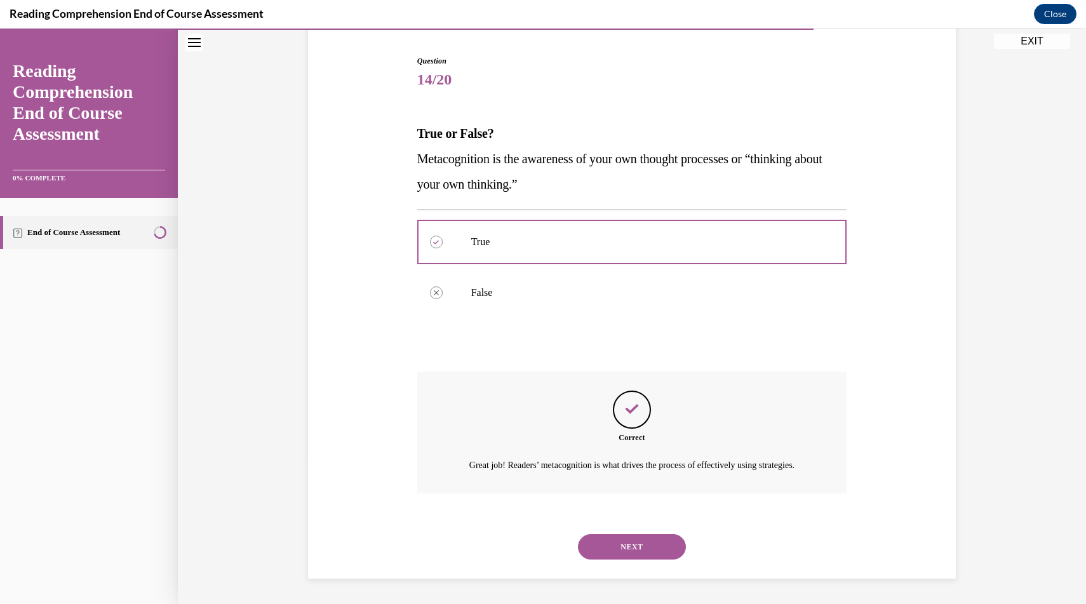
scroll to position [136, 0]
click at [634, 549] on button "NEXT" at bounding box center [632, 546] width 108 height 25
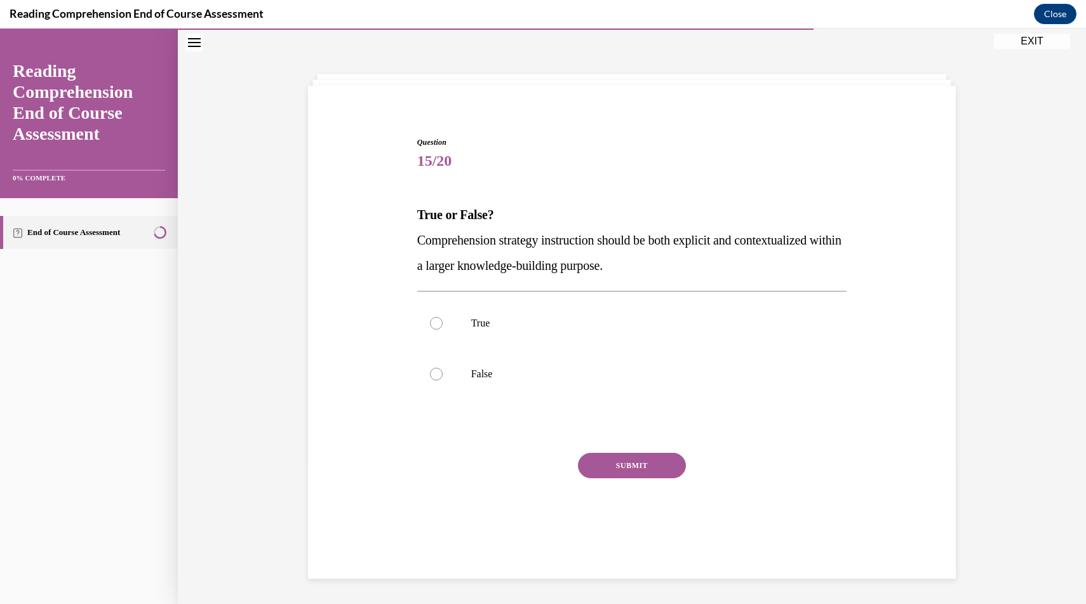
scroll to position [40, 0]
click at [467, 321] on label "True" at bounding box center [632, 323] width 430 height 51
click at [443, 321] on input "True" at bounding box center [436, 323] width 13 height 13
radio input "true"
click at [605, 468] on button "SUBMIT" at bounding box center [632, 465] width 108 height 25
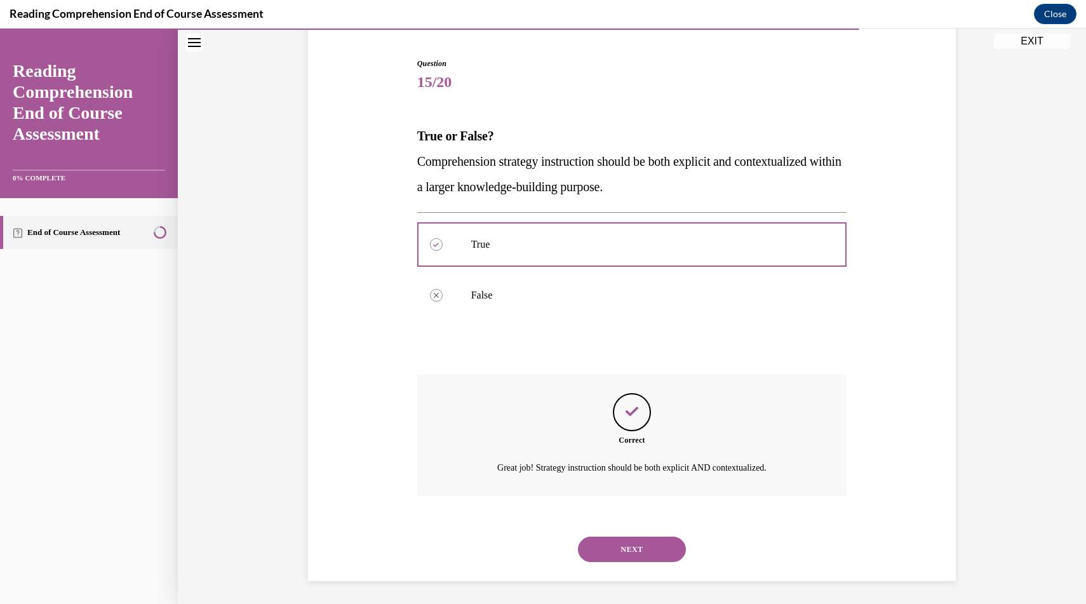
scroll to position [121, 0]
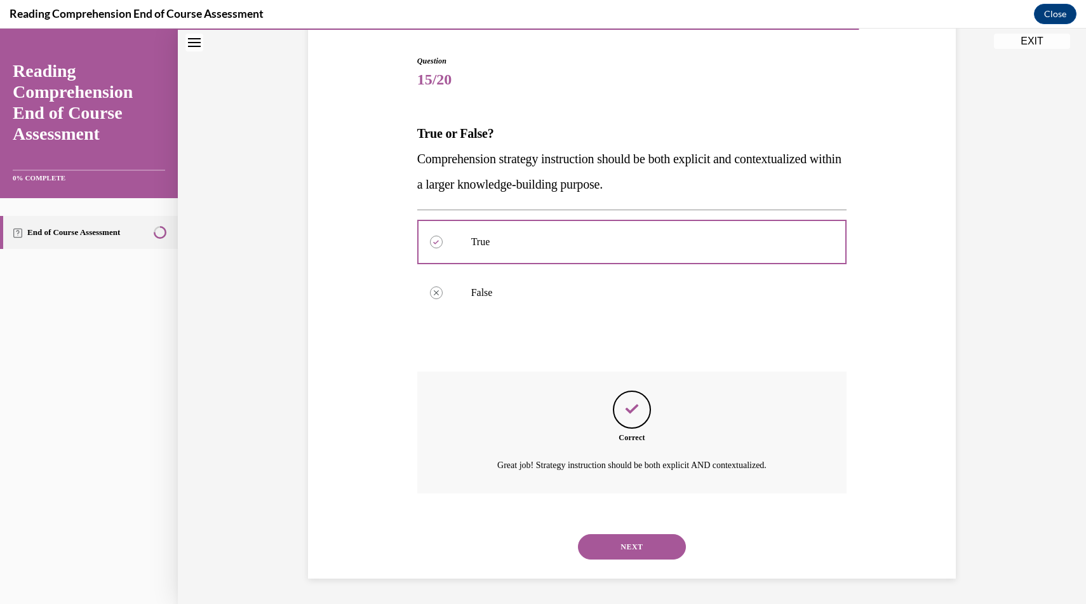
click at [617, 553] on button "NEXT" at bounding box center [632, 546] width 108 height 25
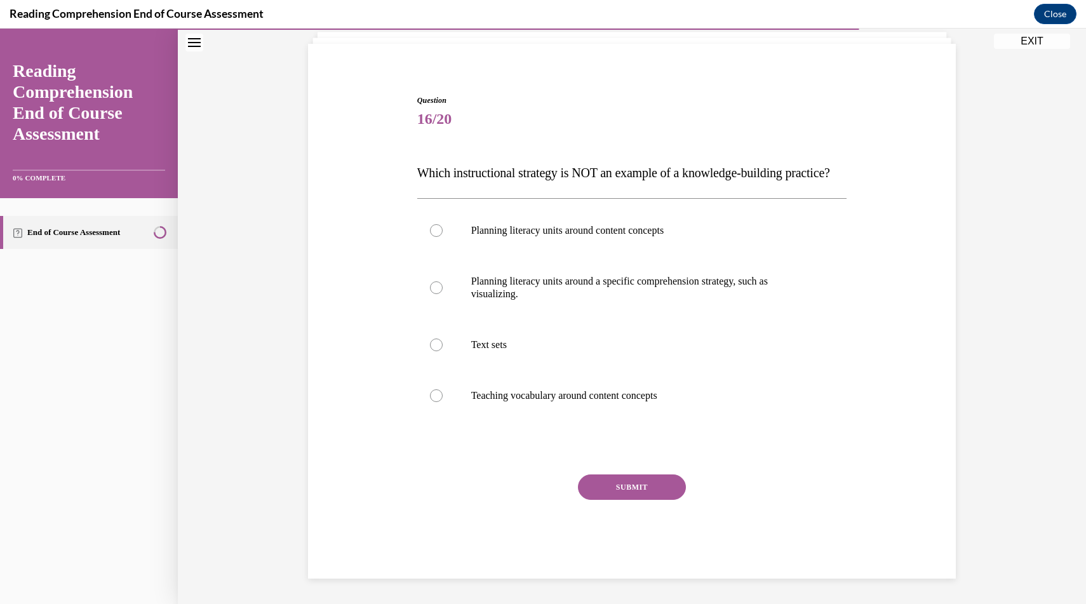
scroll to position [53, 0]
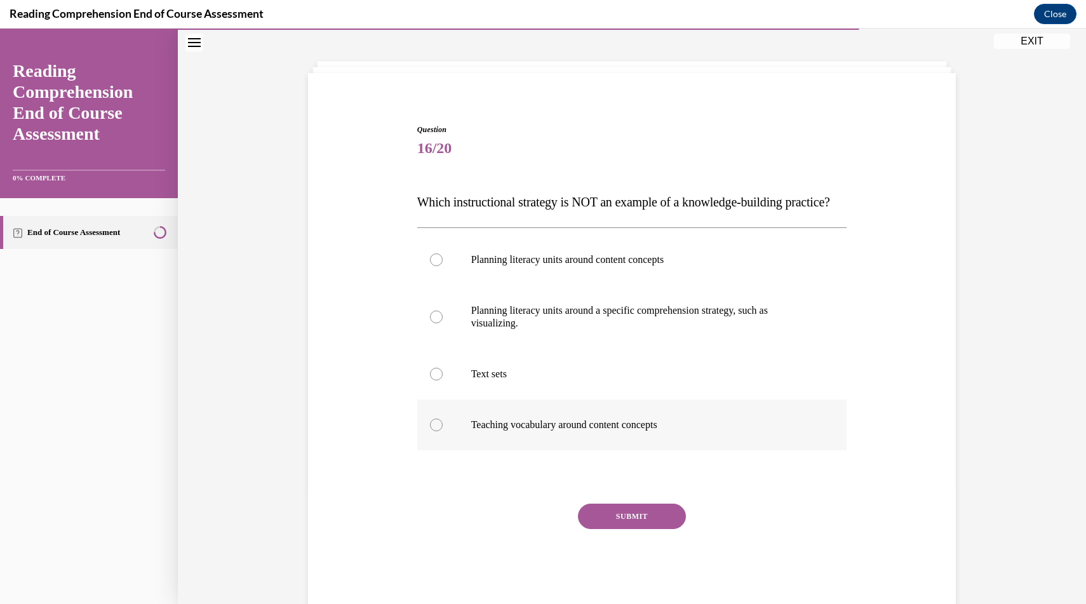
click at [584, 450] on label "Teaching vocabulary around content concepts" at bounding box center [632, 425] width 430 height 51
click at [443, 431] on input "Teaching vocabulary around content concepts" at bounding box center [436, 425] width 13 height 13
radio input "true"
click at [551, 330] on p "Planning literacy units around a specific comprehension strategy, such as visua…" at bounding box center [643, 316] width 344 height 25
click at [443, 323] on input "Planning literacy units around a specific comprehension strategy, such as visua…" at bounding box center [436, 317] width 13 height 13
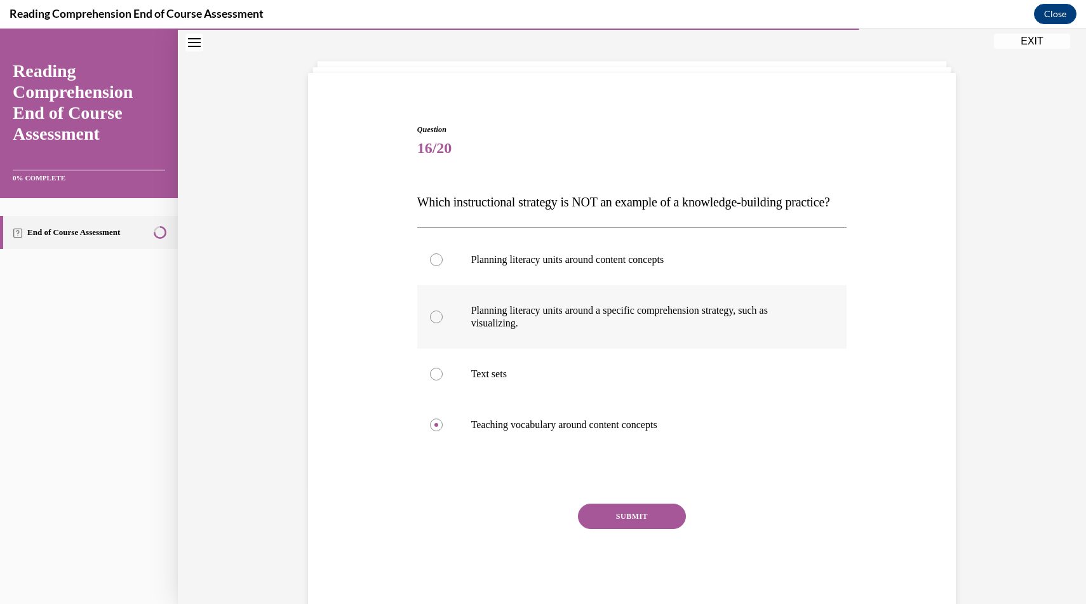
radio input "true"
click at [630, 529] on button "SUBMIT" at bounding box center [632, 516] width 108 height 25
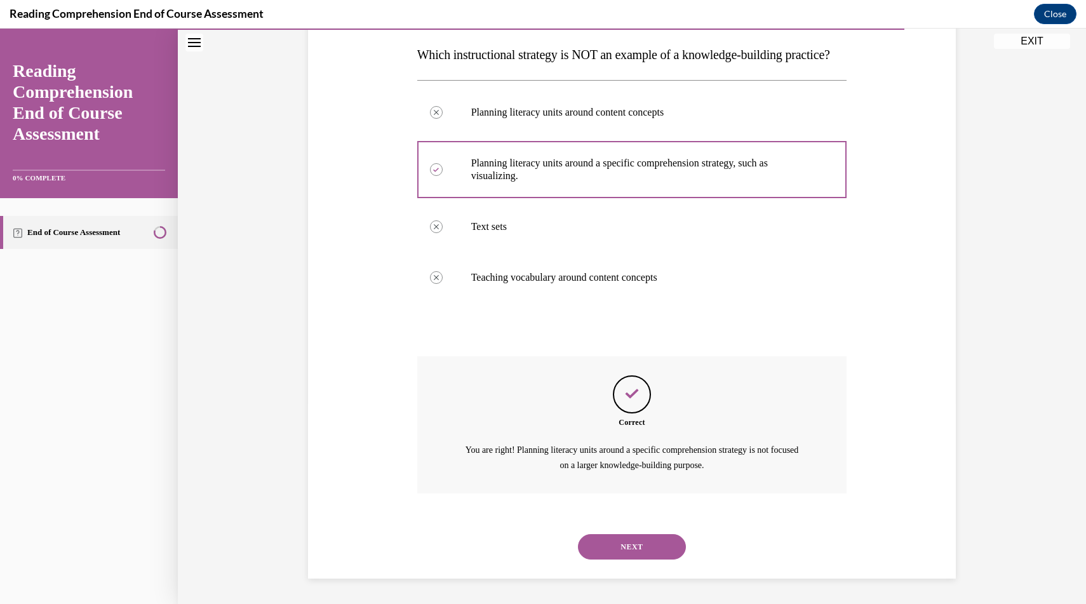
scroll to position [225, 0]
click at [627, 547] on button "NEXT" at bounding box center [632, 546] width 108 height 25
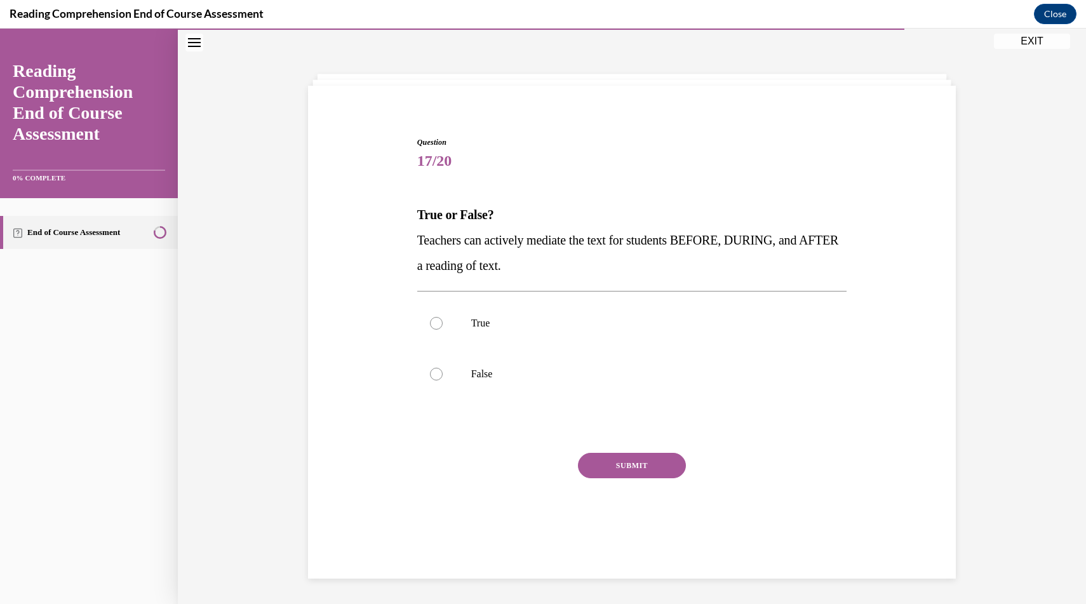
scroll to position [40, 0]
click at [461, 331] on label "True" at bounding box center [632, 323] width 430 height 51
click at [443, 330] on input "True" at bounding box center [436, 323] width 13 height 13
radio input "true"
click at [626, 460] on button "SUBMIT" at bounding box center [632, 465] width 108 height 25
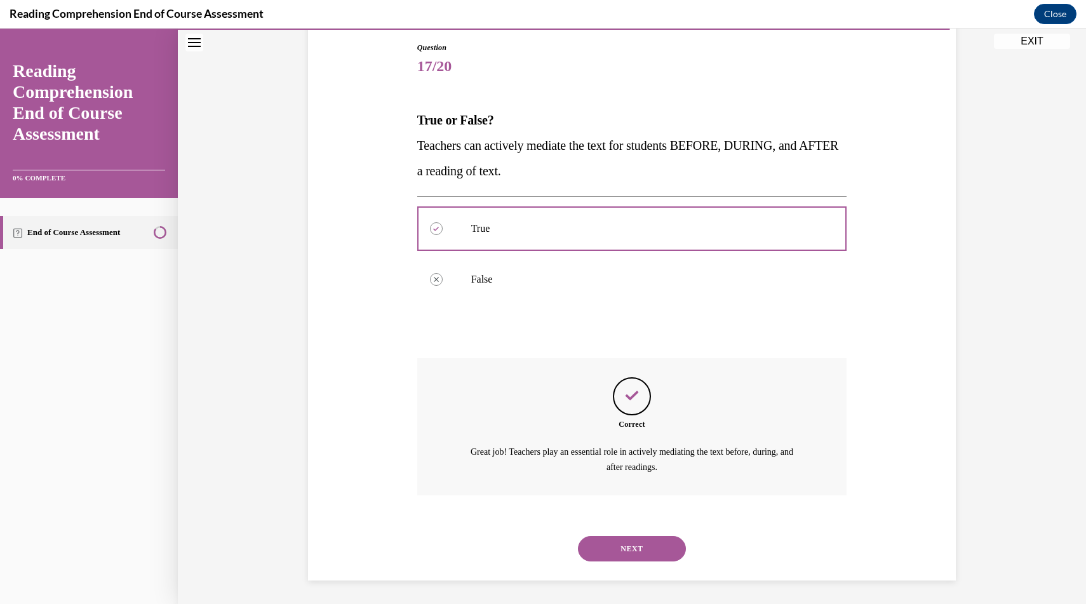
scroll to position [136, 0]
click at [639, 547] on button "NEXT" at bounding box center [632, 547] width 108 height 25
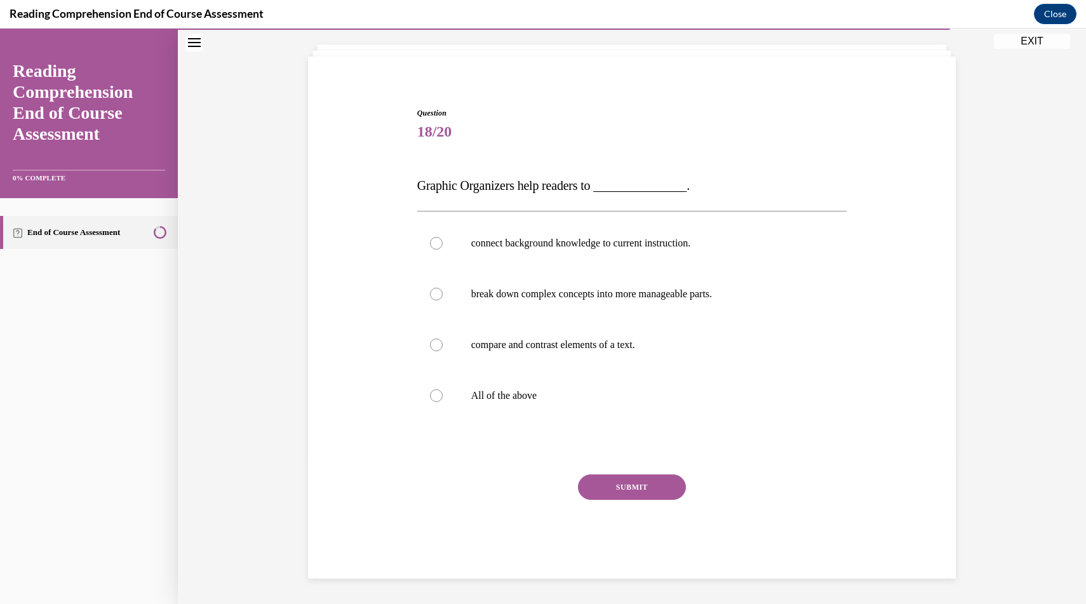
scroll to position [69, 0]
click at [530, 398] on p "All of the above" at bounding box center [643, 395] width 344 height 13
click at [443, 398] on input "All of the above" at bounding box center [436, 395] width 13 height 13
radio input "true"
click at [626, 479] on button "SUBMIT" at bounding box center [632, 487] width 108 height 25
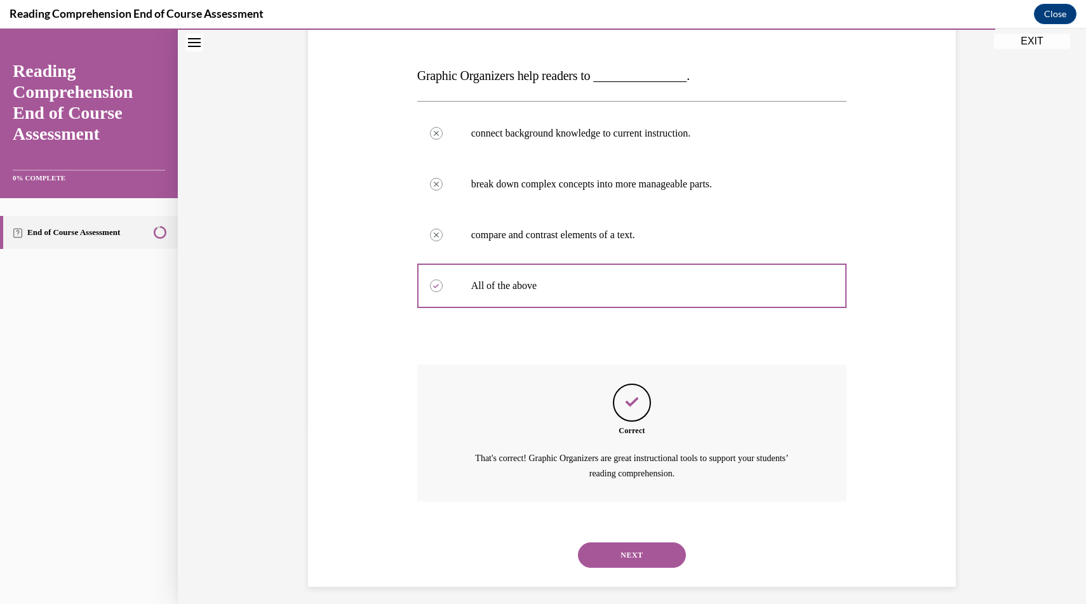
scroll to position [187, 0]
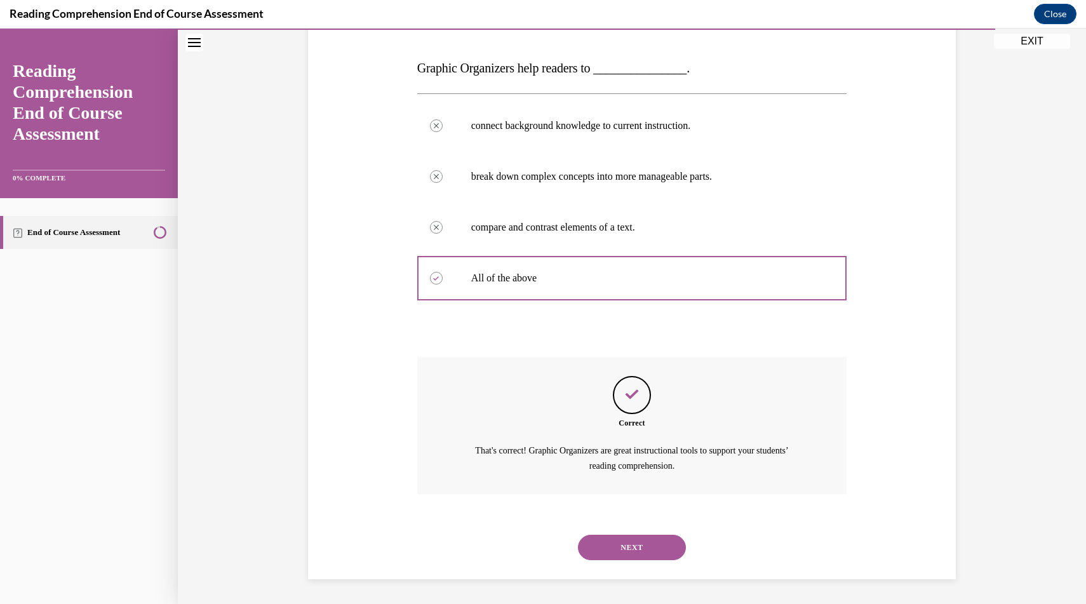
click at [650, 544] on button "NEXT" at bounding box center [632, 547] width 108 height 25
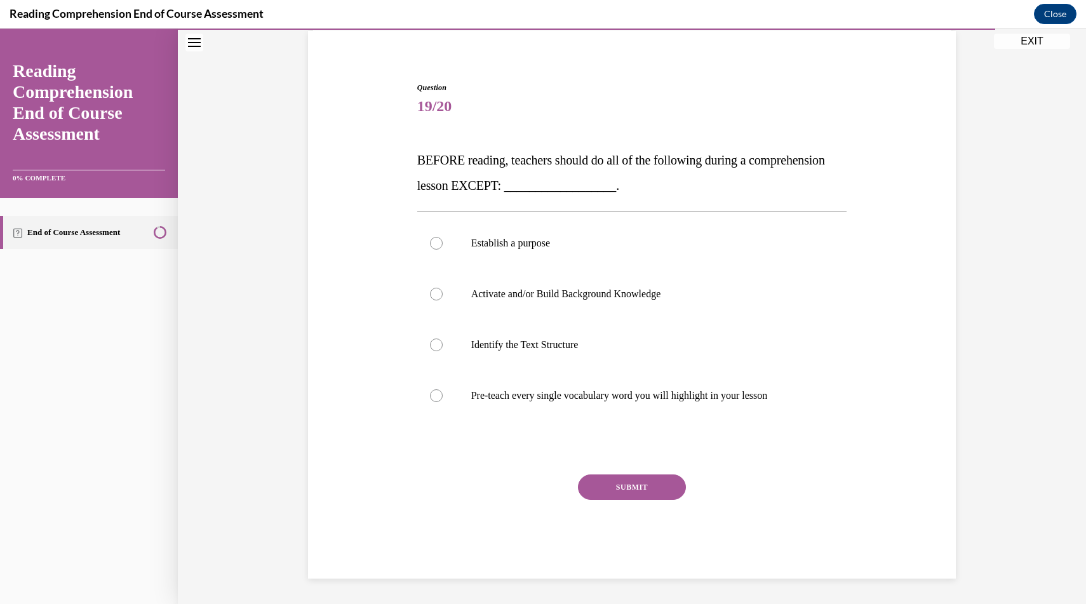
scroll to position [95, 0]
click at [567, 409] on label "Pre-teach every single vocabulary word you will highlight in your lesson" at bounding box center [632, 395] width 430 height 51
click at [443, 402] on input "Pre-teach every single vocabulary word you will highlight in your lesson" at bounding box center [436, 395] width 13 height 13
radio input "true"
click at [631, 490] on button "SUBMIT" at bounding box center [632, 487] width 108 height 25
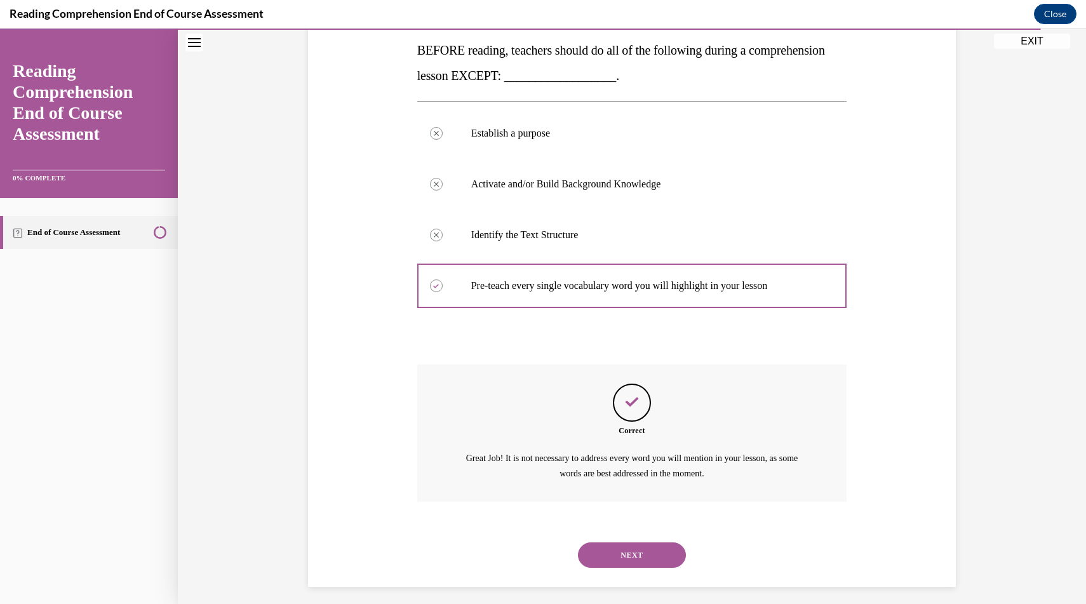
scroll to position [212, 0]
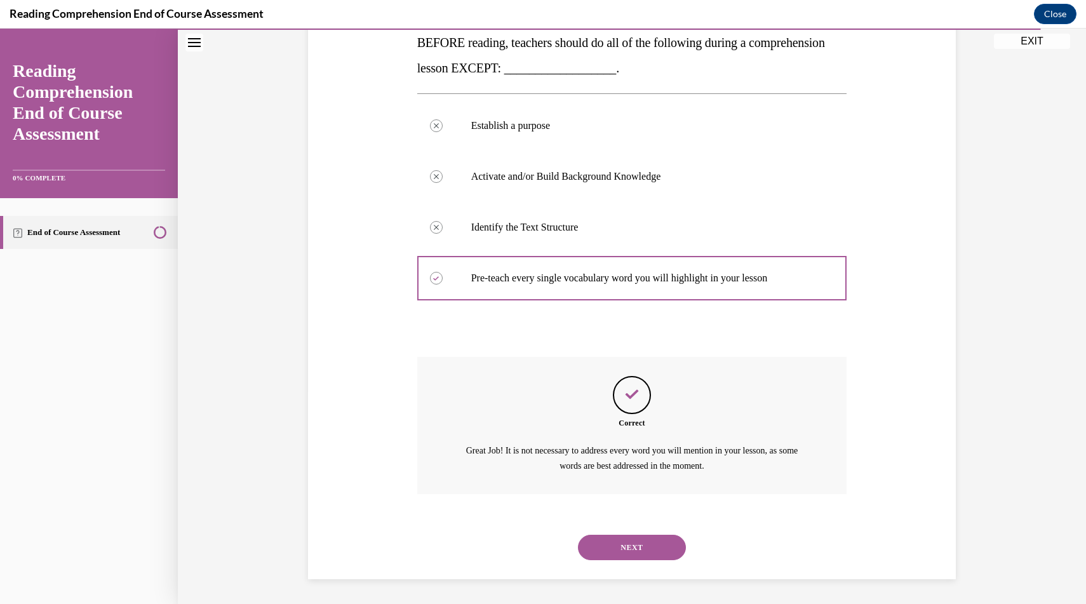
click at [644, 549] on button "NEXT" at bounding box center [632, 547] width 108 height 25
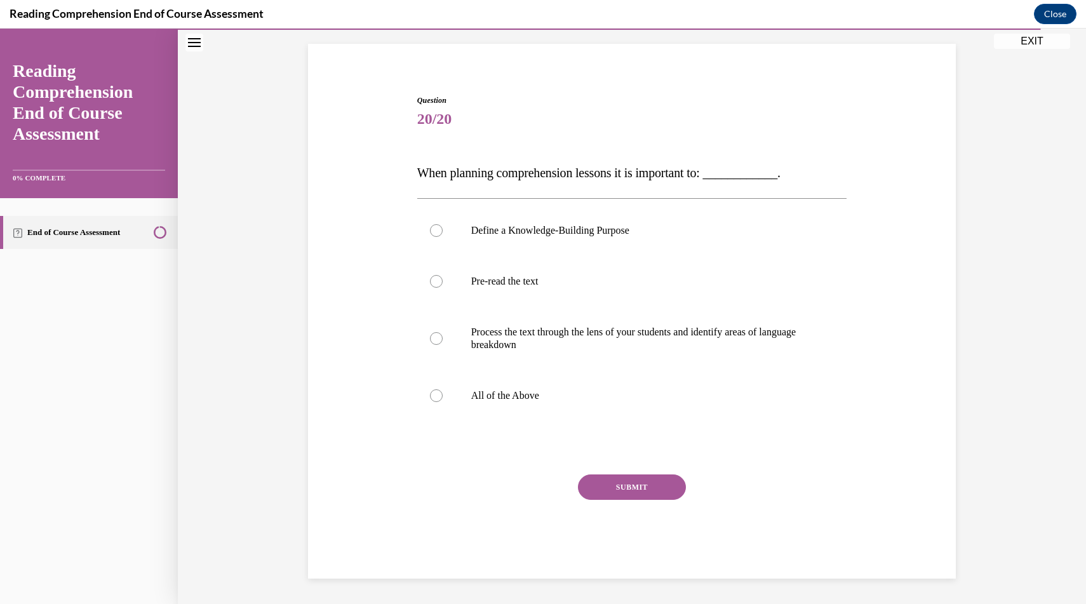
scroll to position [82, 0]
click at [543, 400] on p "All of the Above" at bounding box center [643, 395] width 344 height 13
click at [443, 400] on input "All of the Above" at bounding box center [436, 395] width 13 height 13
radio input "true"
click at [649, 497] on button "SUBMIT" at bounding box center [632, 487] width 108 height 25
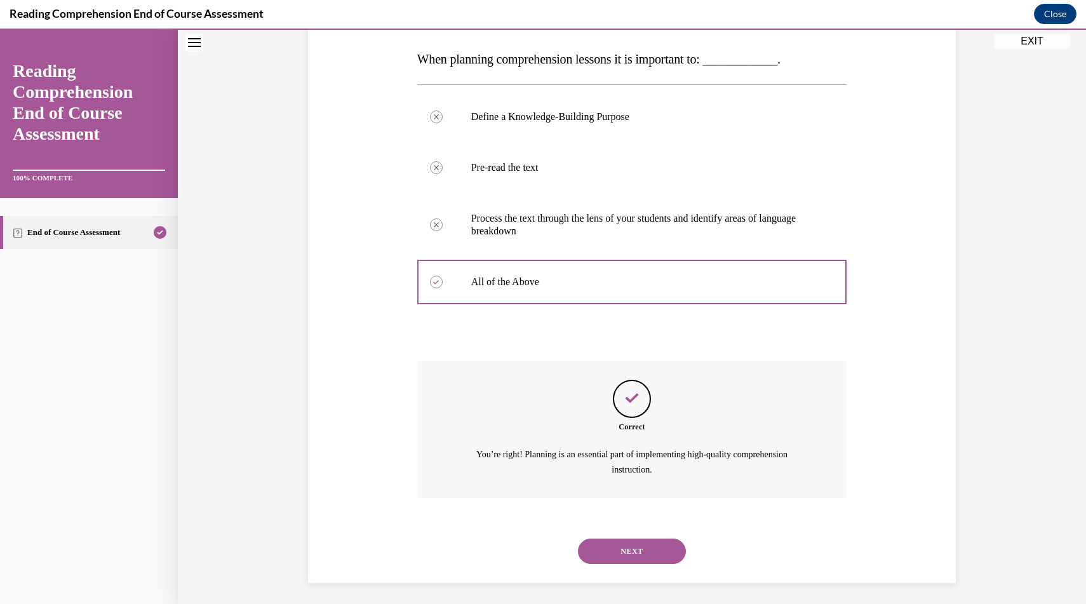
scroll to position [199, 0]
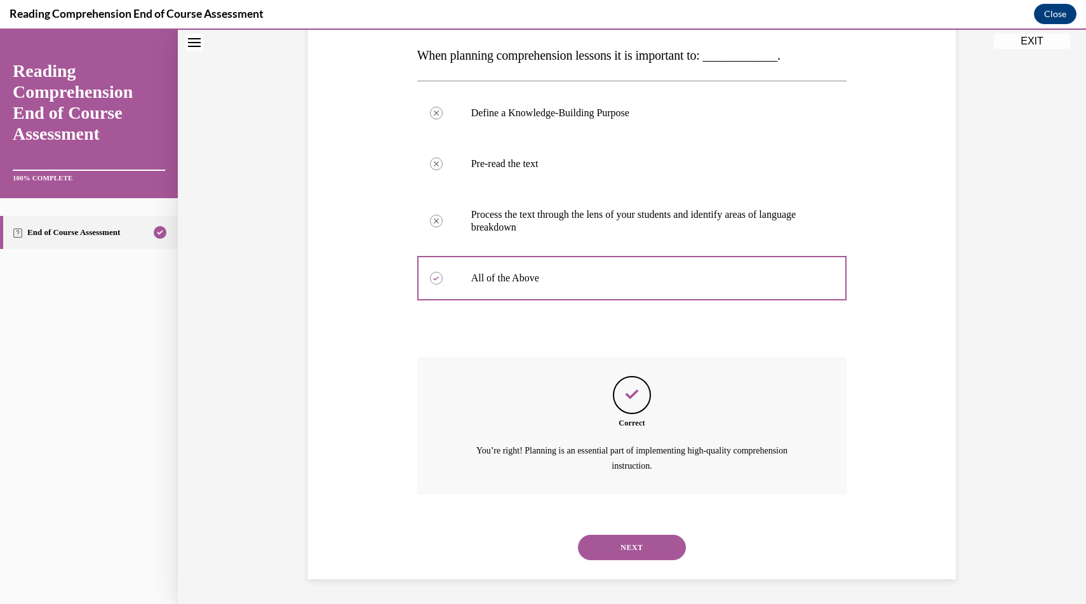
click at [647, 547] on button "NEXT" at bounding box center [632, 547] width 108 height 25
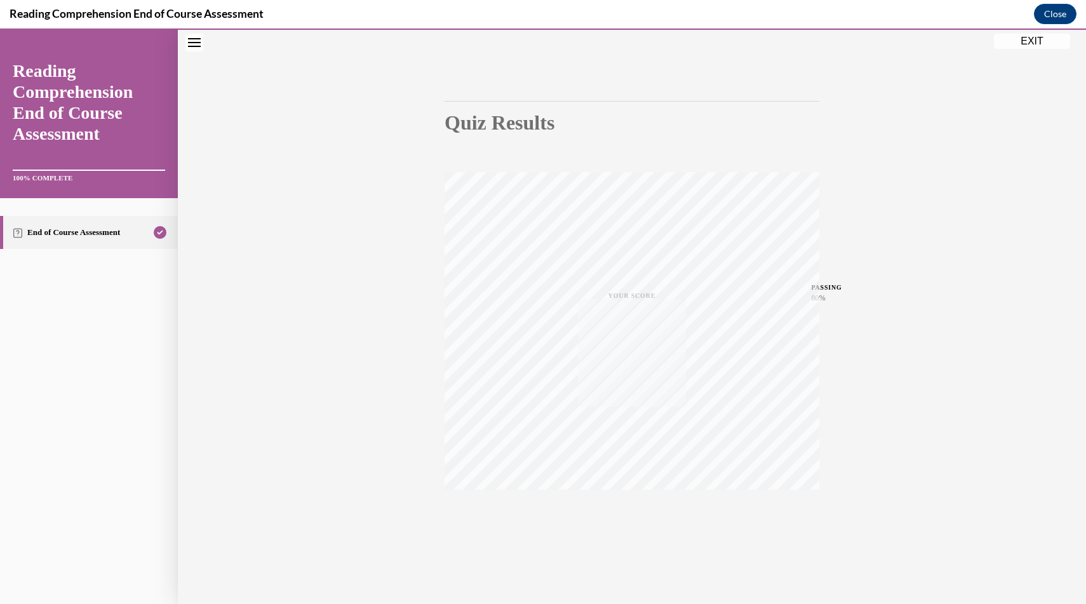
scroll to position [76, 0]
click at [1020, 46] on button "EXIT" at bounding box center [1032, 41] width 76 height 15
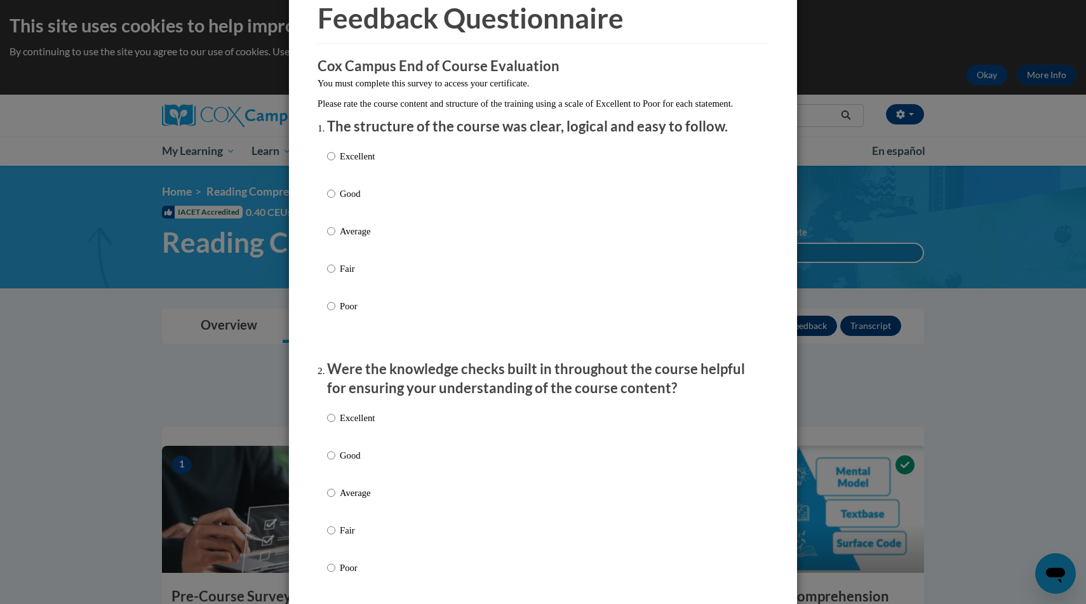
scroll to position [106, 0]
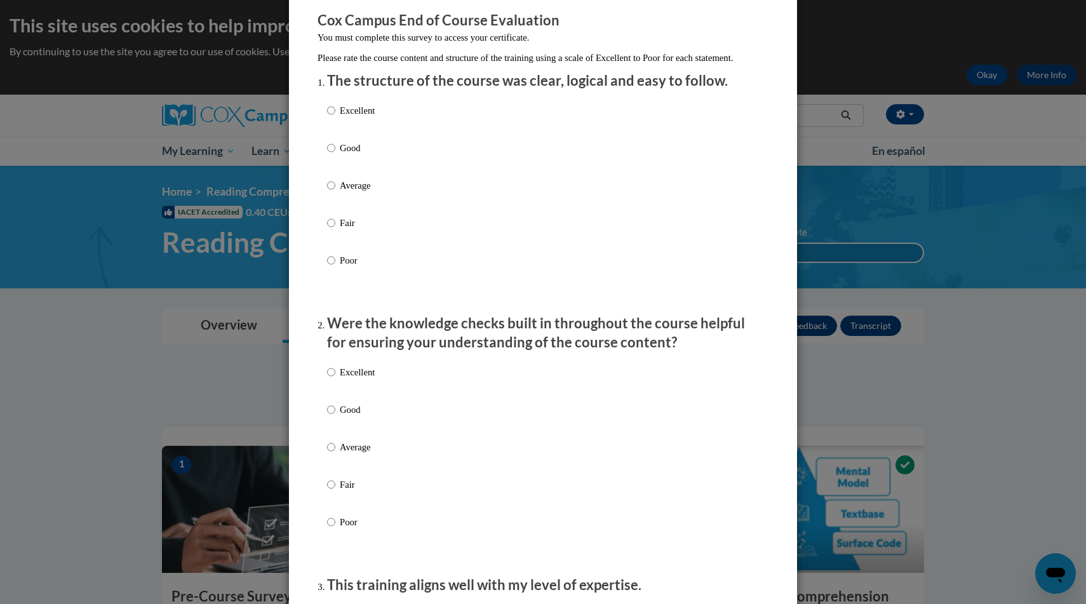
click at [359, 192] on p "Average" at bounding box center [357, 186] width 35 height 14
click at [335, 192] on input "Average" at bounding box center [331, 186] width 8 height 14
radio input "true"
click at [350, 431] on label "Good" at bounding box center [351, 420] width 48 height 34
click at [335, 417] on input "Good" at bounding box center [331, 410] width 8 height 14
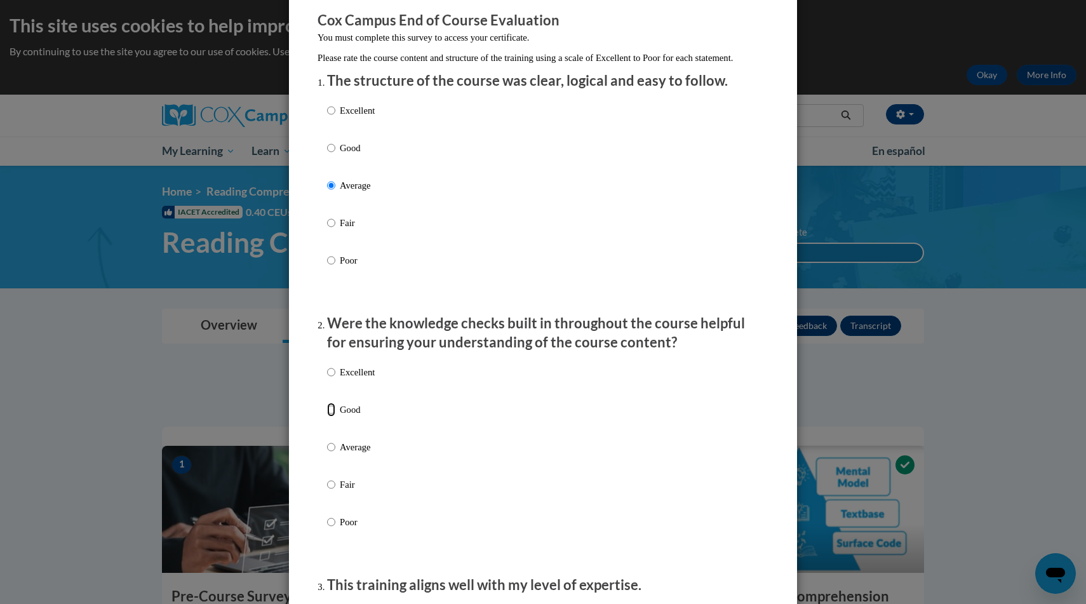
radio input "true"
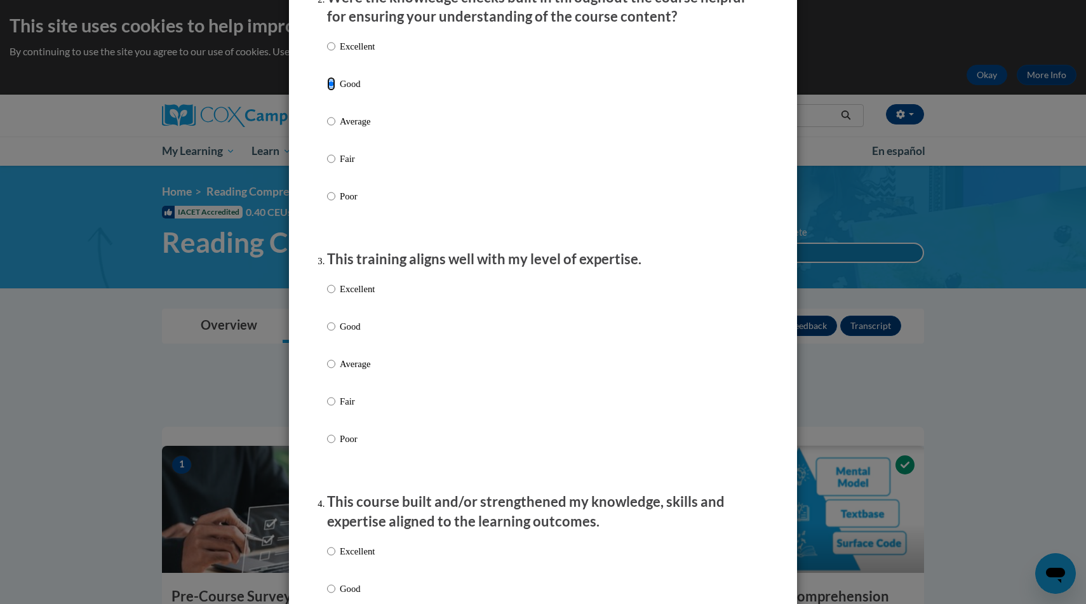
scroll to position [459, 0]
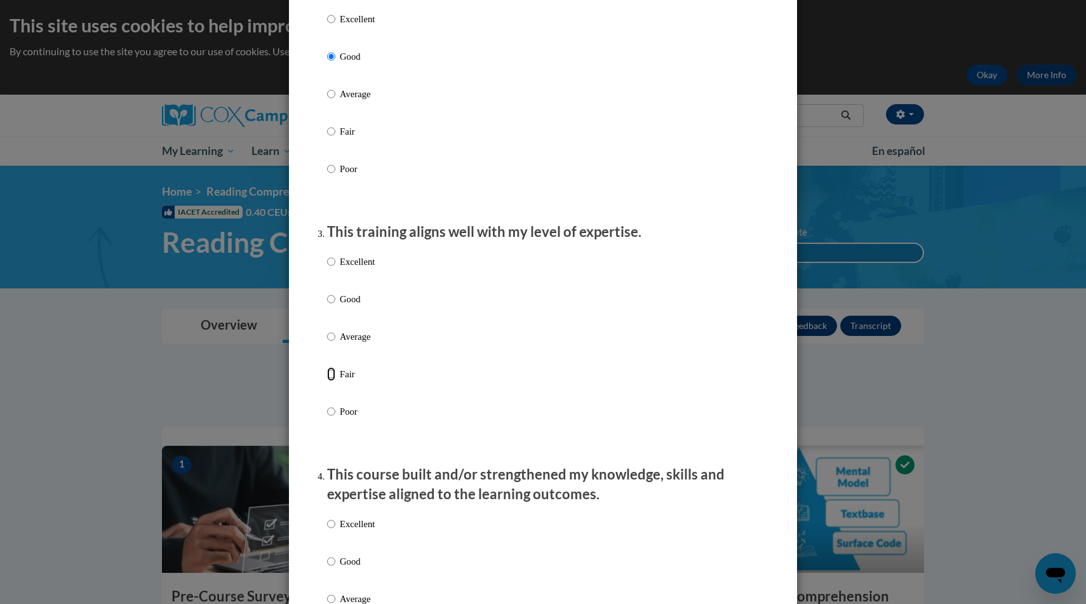
click at [330, 381] on input "Fair" at bounding box center [331, 374] width 8 height 14
radio input "true"
click at [340, 381] on p "Fair" at bounding box center [357, 374] width 35 height 14
click at [335, 381] on input "Fair" at bounding box center [331, 374] width 8 height 14
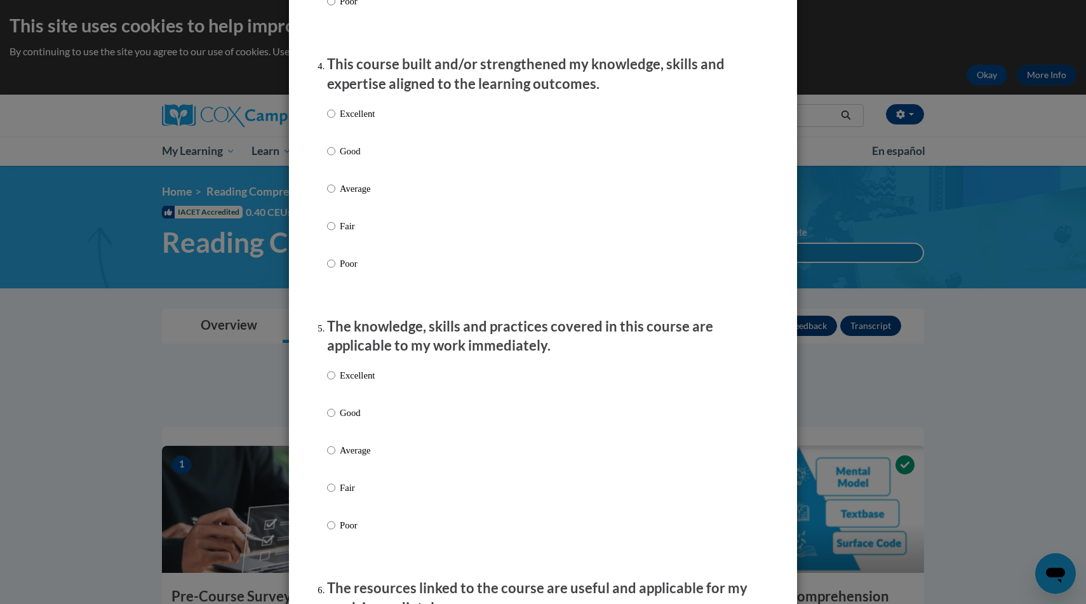
scroll to position [884, 0]
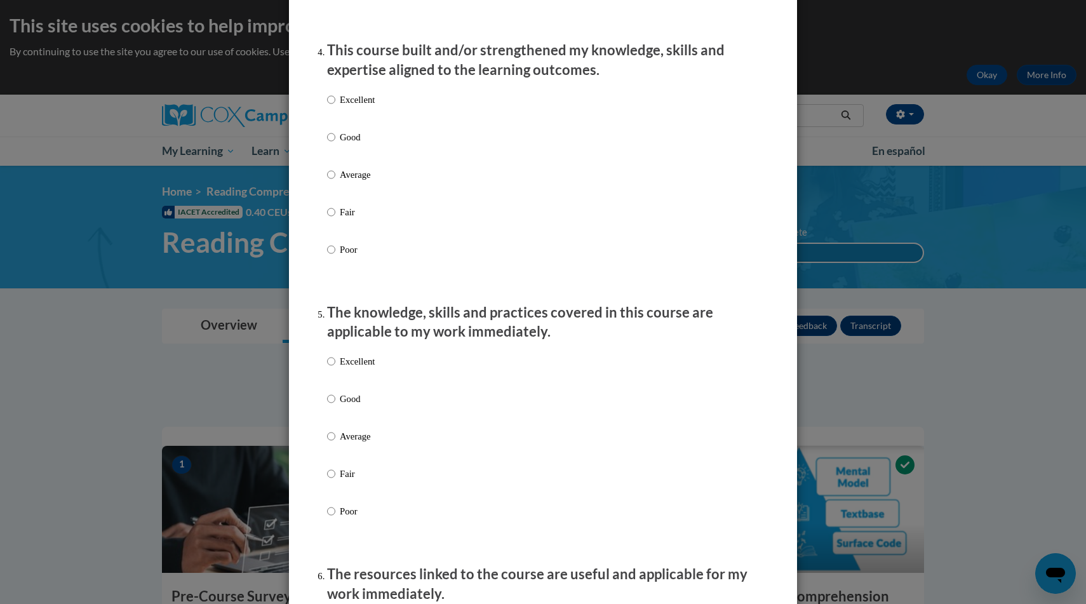
click at [342, 257] on p "Poor" at bounding box center [357, 250] width 35 height 14
click at [335, 257] on input "Poor" at bounding box center [331, 250] width 8 height 14
radio input "true"
click at [334, 406] on input "Good" at bounding box center [331, 399] width 8 height 14
radio input "true"
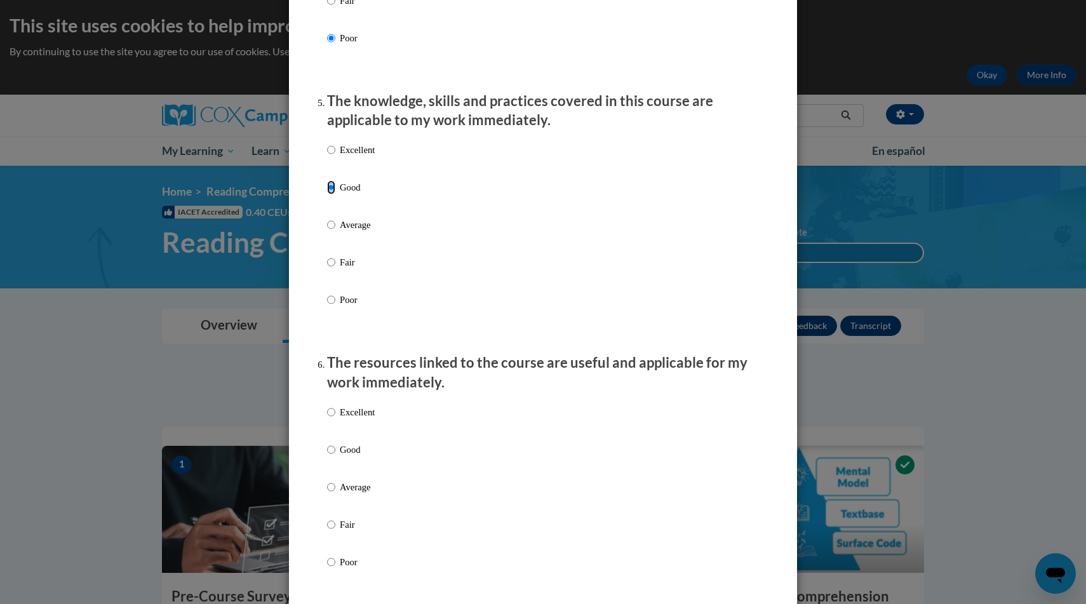
scroll to position [1109, 0]
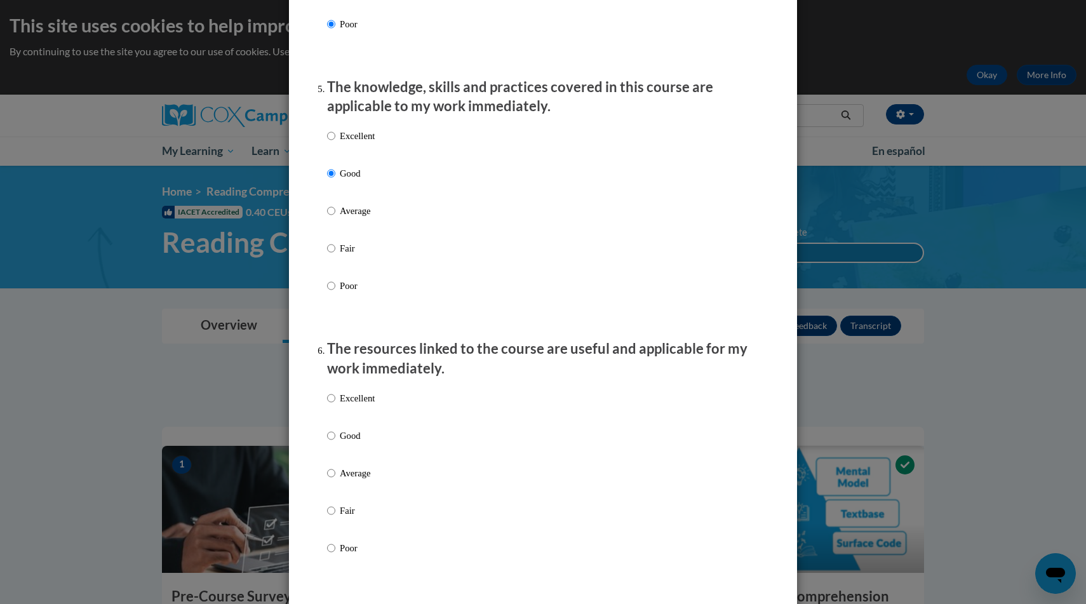
click at [337, 450] on label "Good" at bounding box center [351, 446] width 48 height 34
click at [335, 443] on input "Good" at bounding box center [331, 436] width 8 height 14
radio input "true"
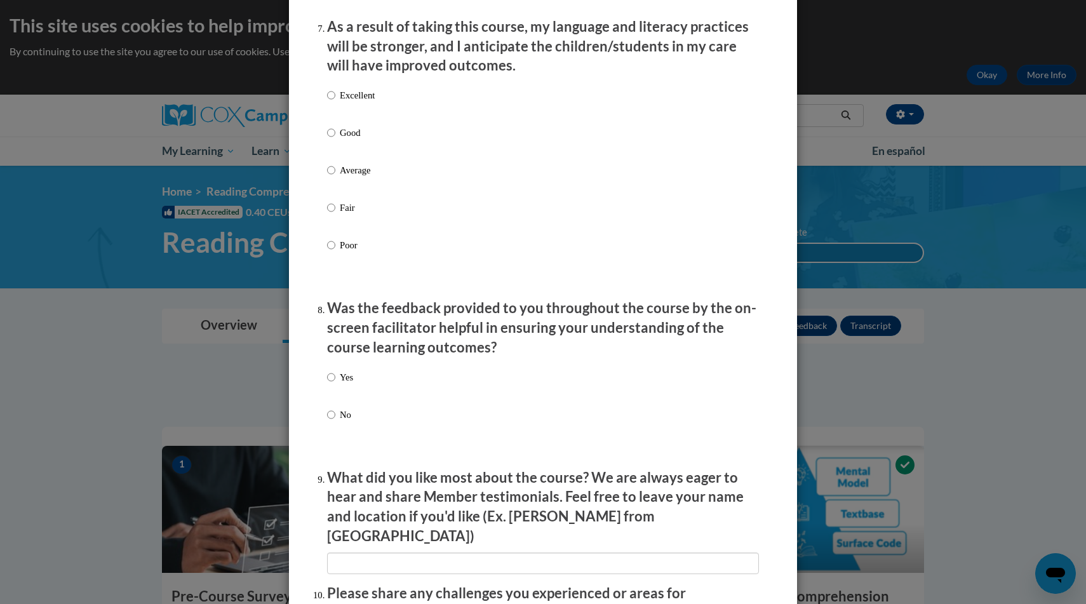
scroll to position [1681, 0]
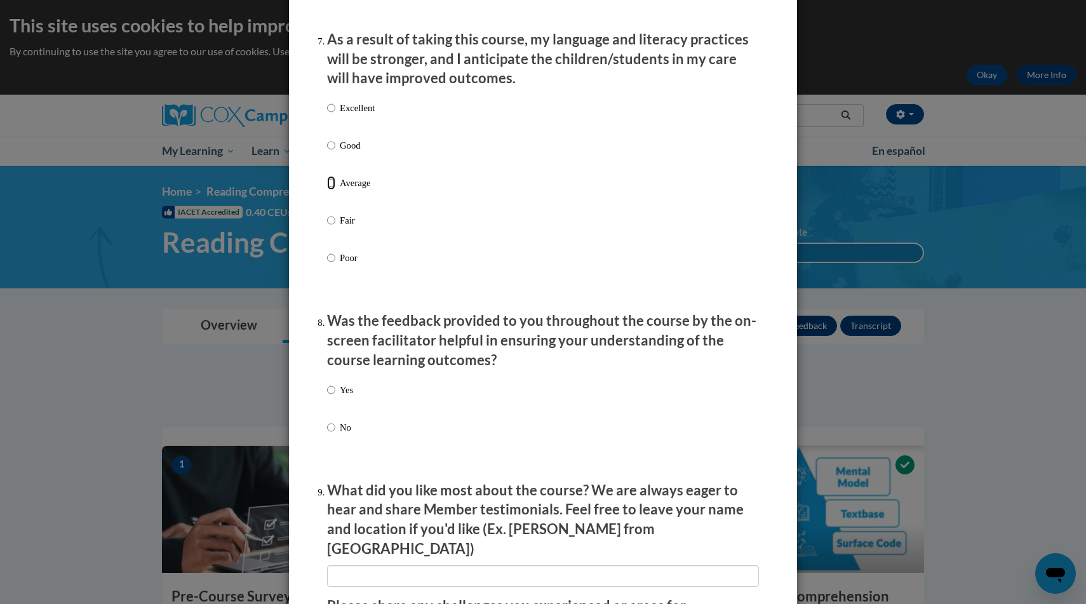
click at [328, 190] on input "Average" at bounding box center [331, 183] width 8 height 14
radio input "true"
click at [332, 190] on input "Average" at bounding box center [331, 183] width 8 height 14
click at [330, 190] on input "Average" at bounding box center [331, 183] width 8 height 14
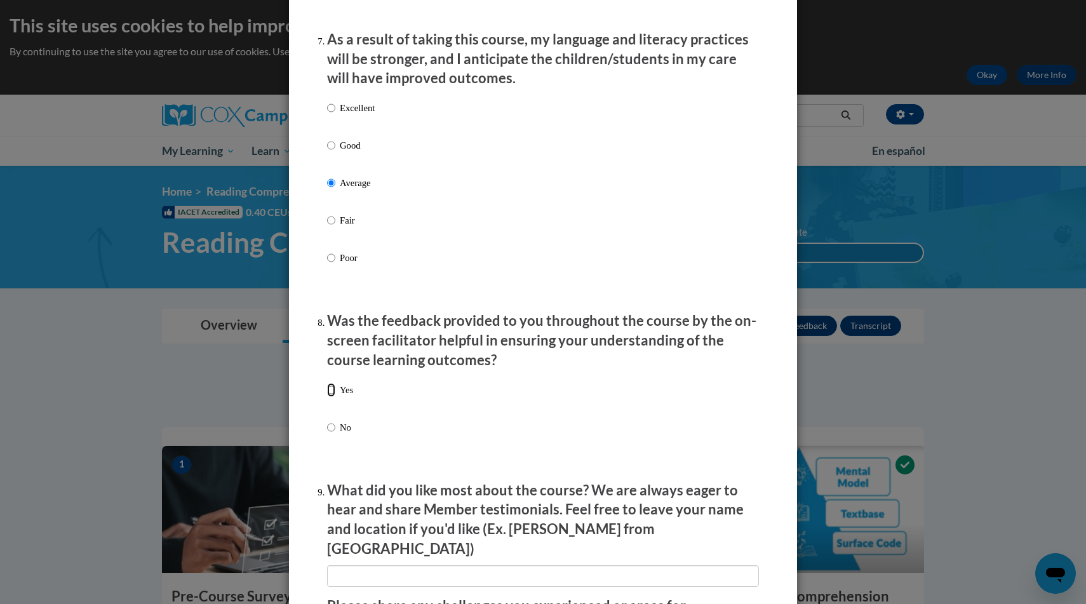
click at [332, 397] on input "Yes" at bounding box center [331, 390] width 8 height 14
radio input "true"
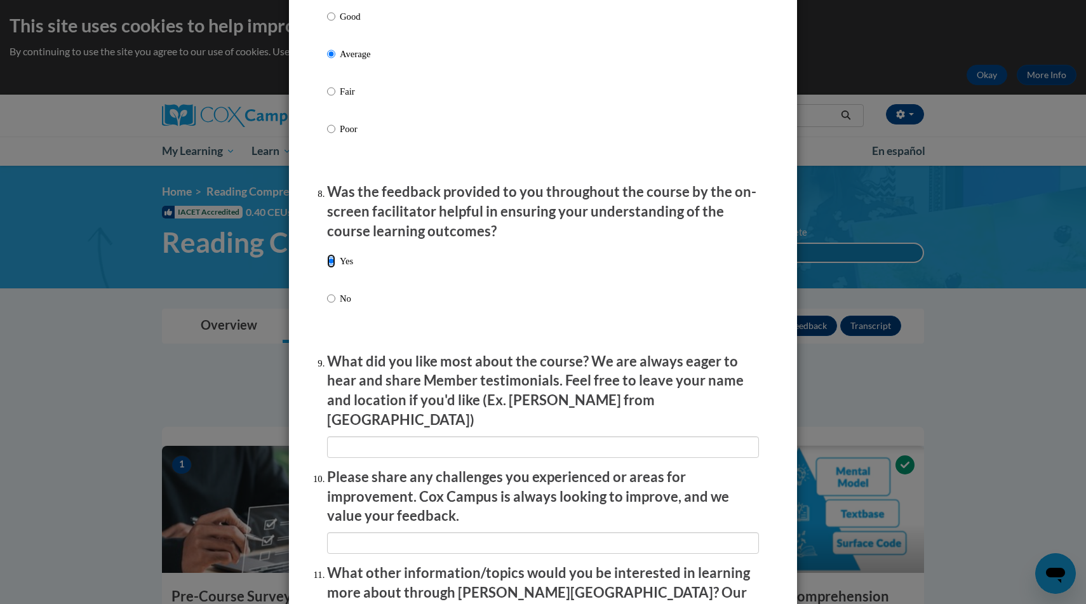
scroll to position [1814, 0]
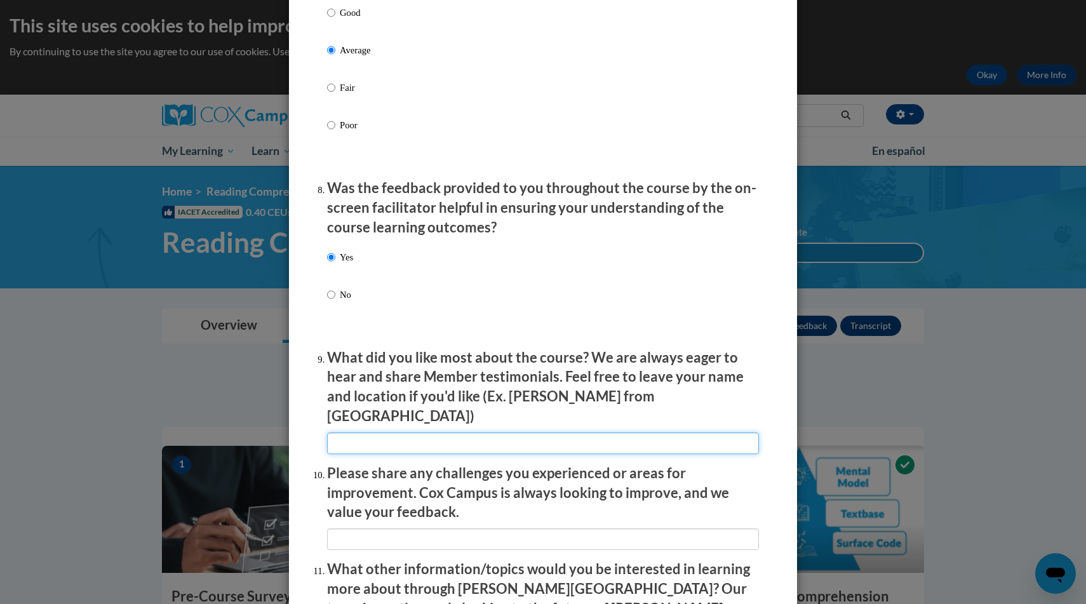
click at [437, 440] on input "textbox" at bounding box center [543, 444] width 432 height 22
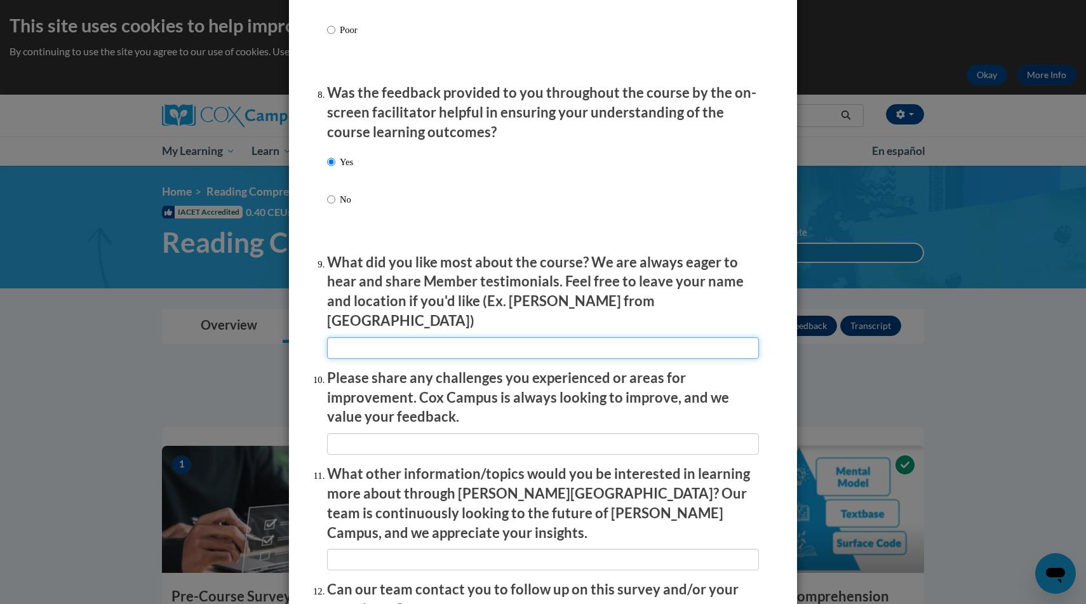
scroll to position [1919, 0]
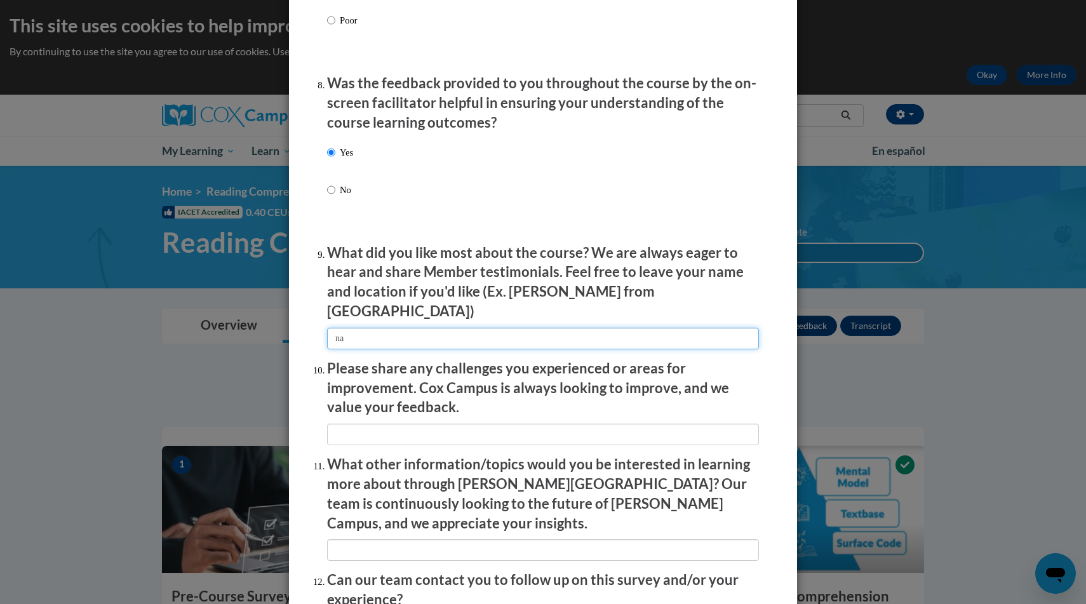
type input "na"
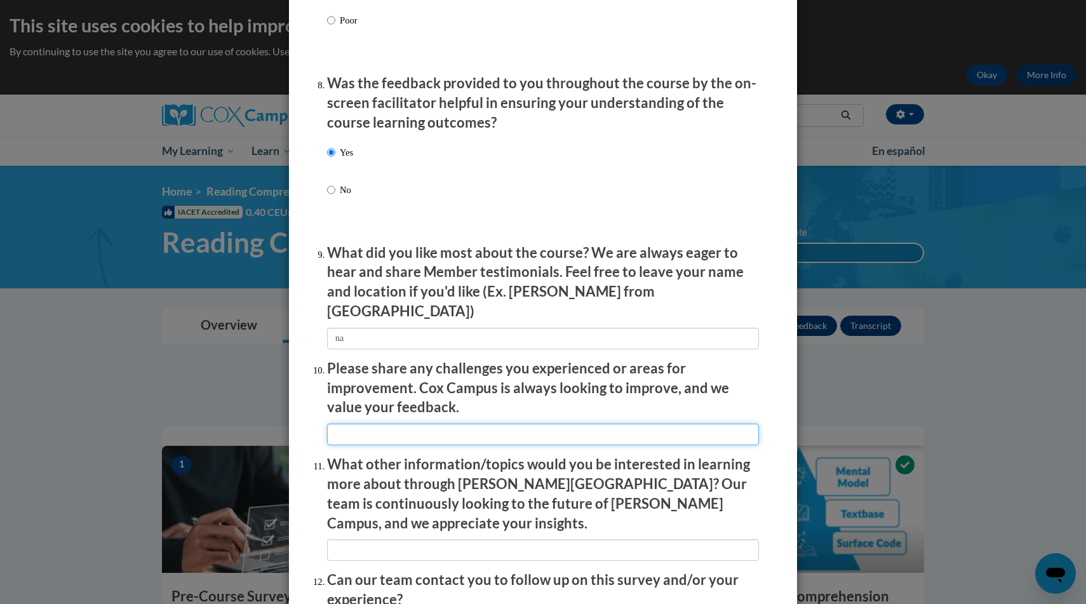
click at [413, 432] on input "textbox" at bounding box center [543, 435] width 432 height 22
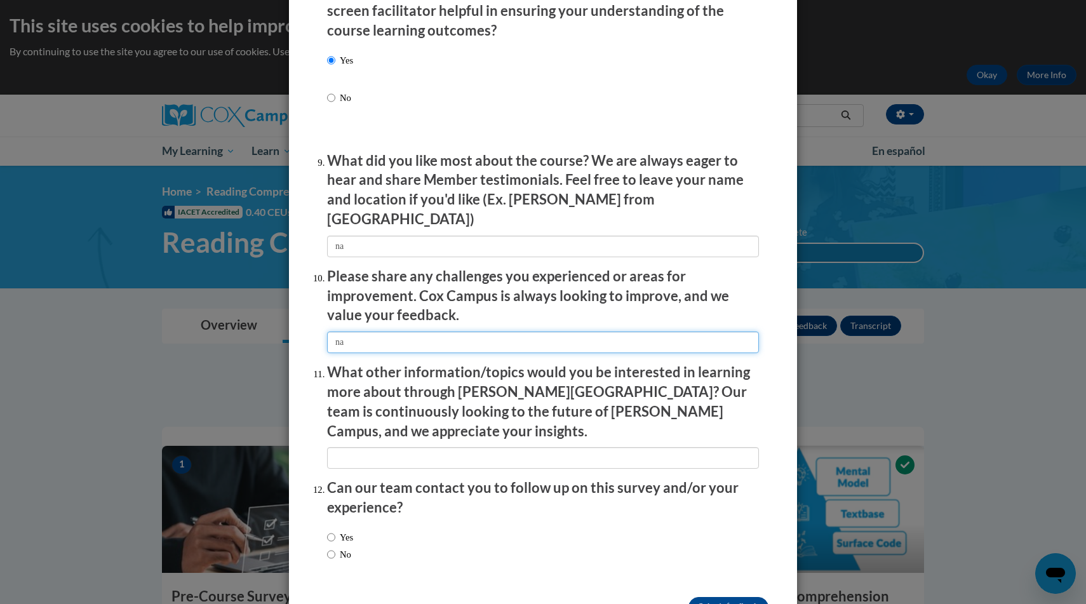
scroll to position [2039, 0]
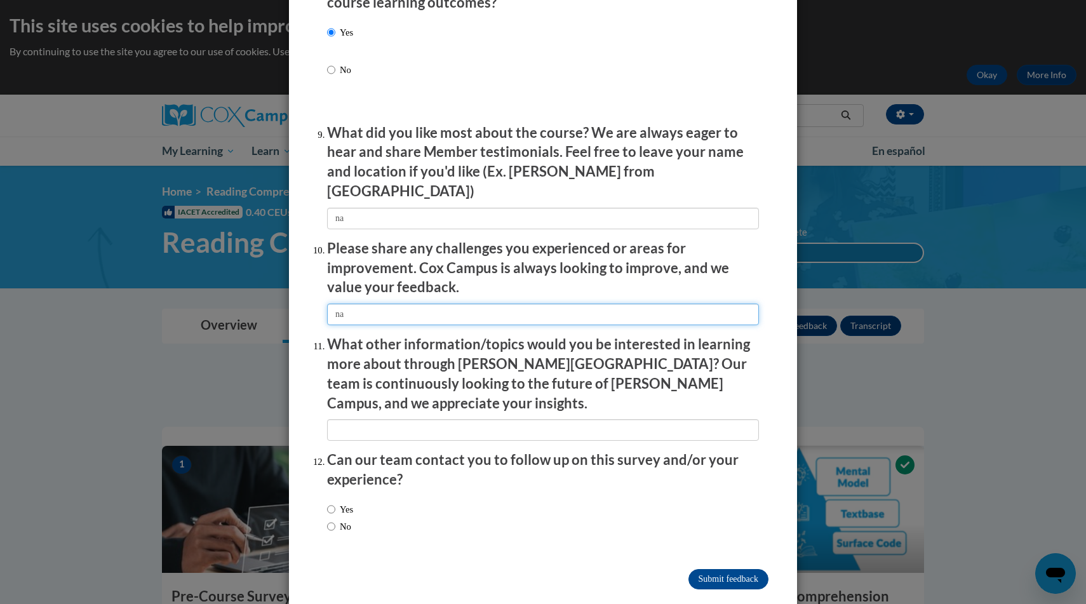
type input "na"
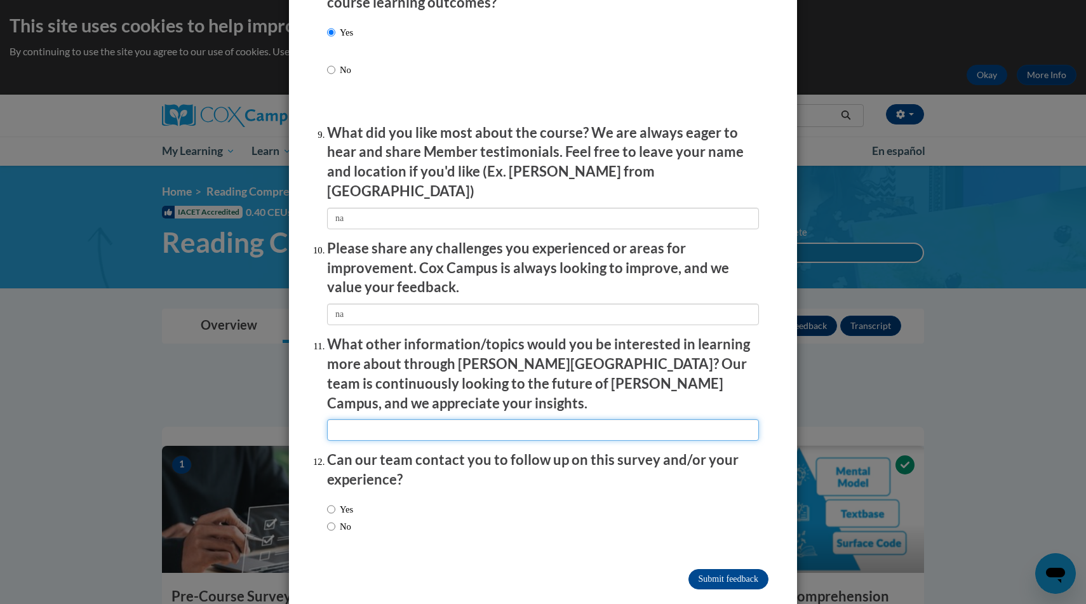
click at [420, 419] on input "textbox" at bounding box center [543, 430] width 432 height 22
type input "na"
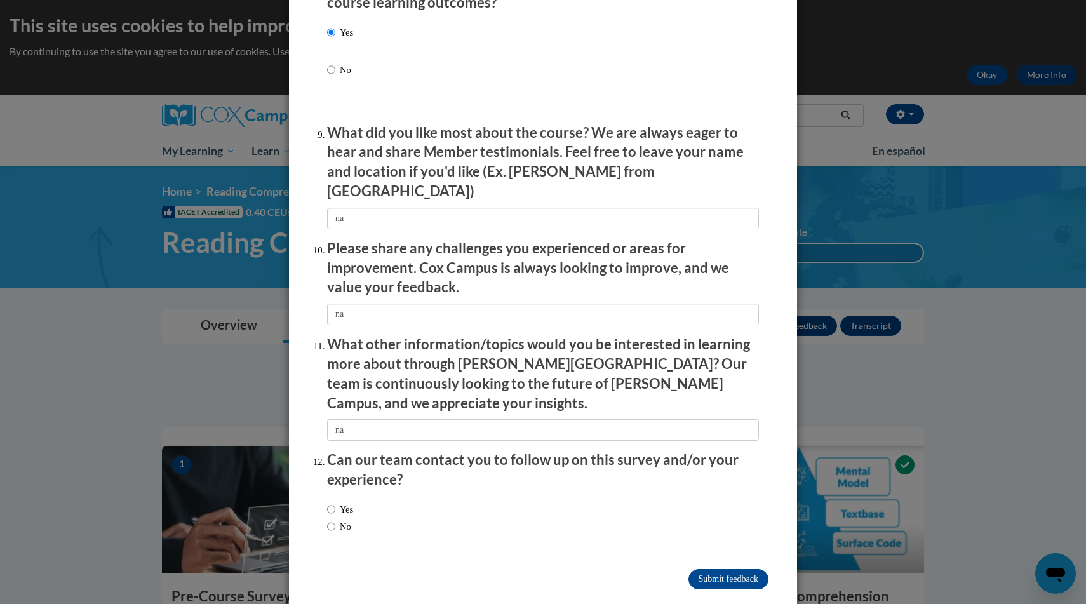
click at [337, 520] on label "No" at bounding box center [339, 527] width 24 height 14
click at [335, 520] on input "No" at bounding box center [331, 527] width 8 height 14
radio input "true"
click at [712, 569] on input "Submit feedback" at bounding box center [729, 579] width 80 height 20
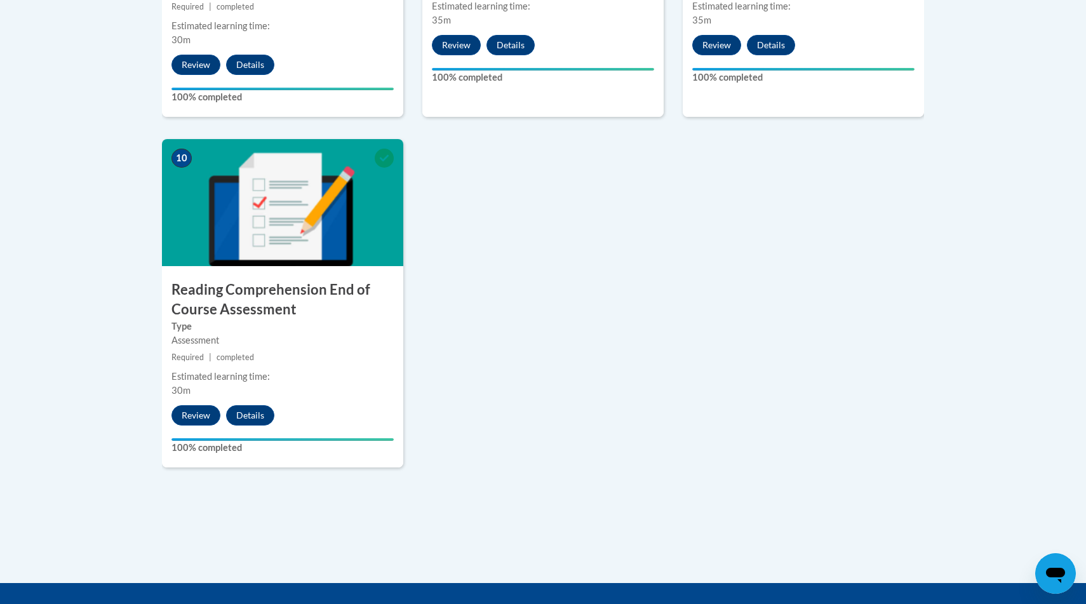
scroll to position [1455, 0]
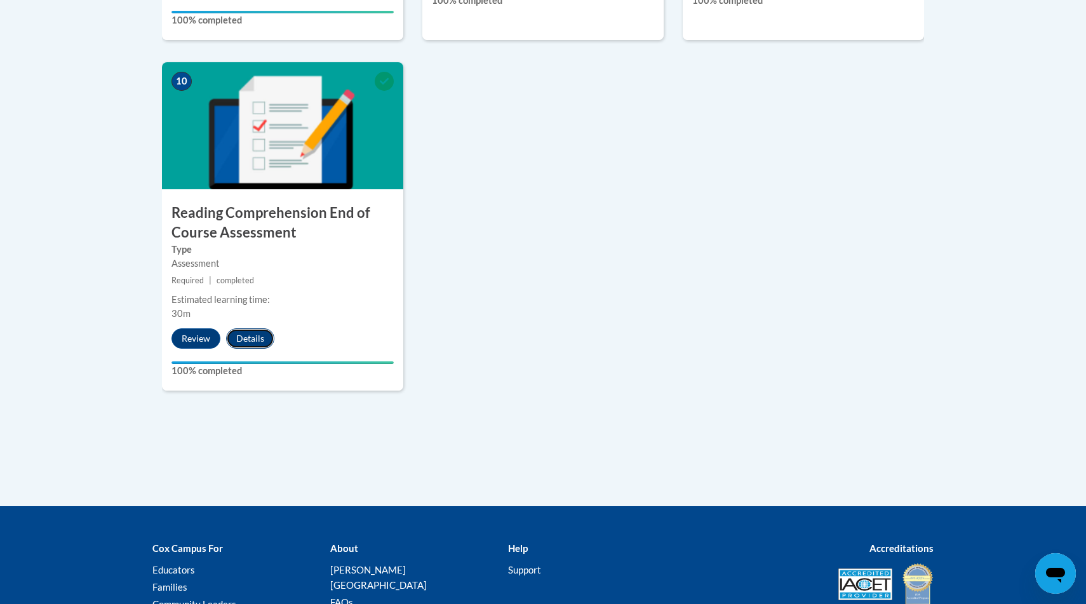
click at [264, 337] on button "Details" at bounding box center [250, 338] width 48 height 20
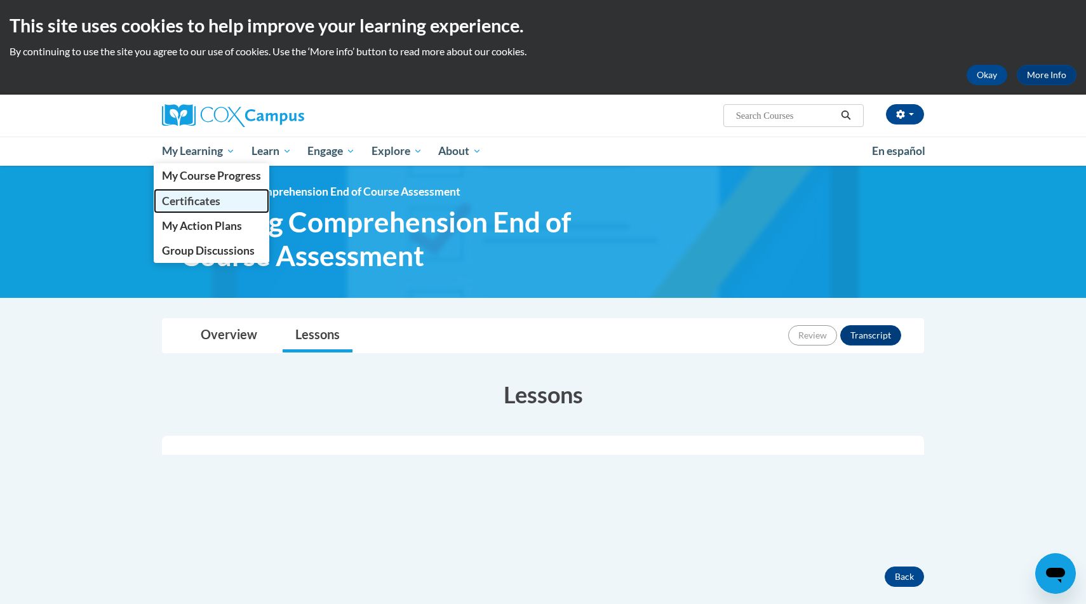
click at [222, 203] on link "Certificates" at bounding box center [212, 201] width 116 height 25
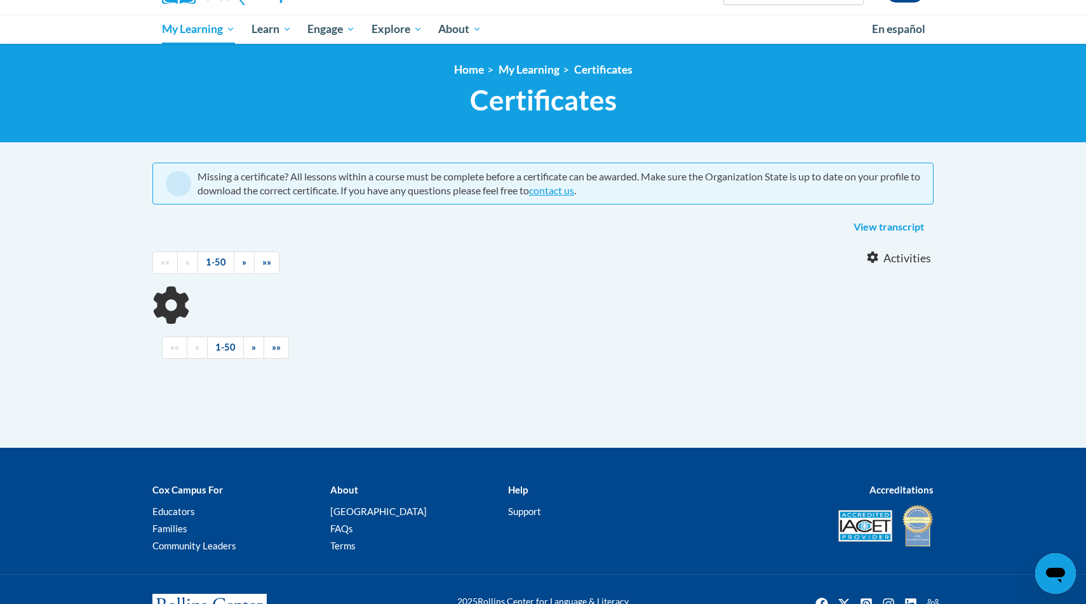
scroll to position [175, 0]
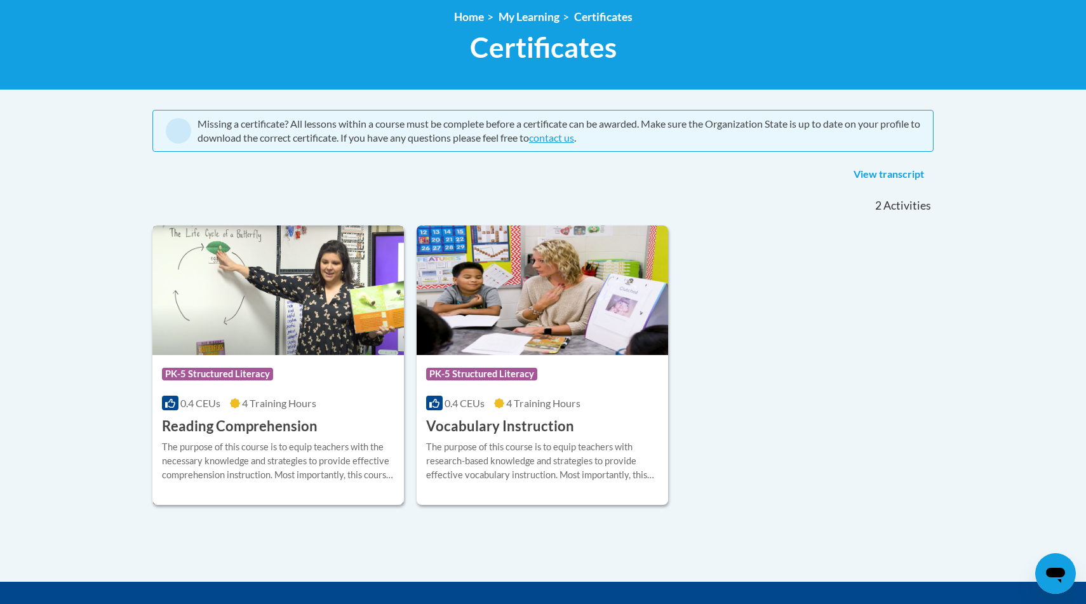
click at [259, 440] on div "The purpose of this course is to equip teachers with the necessary knowledge an…" at bounding box center [278, 461] width 233 height 42
